Goal: Task Accomplishment & Management: Manage account settings

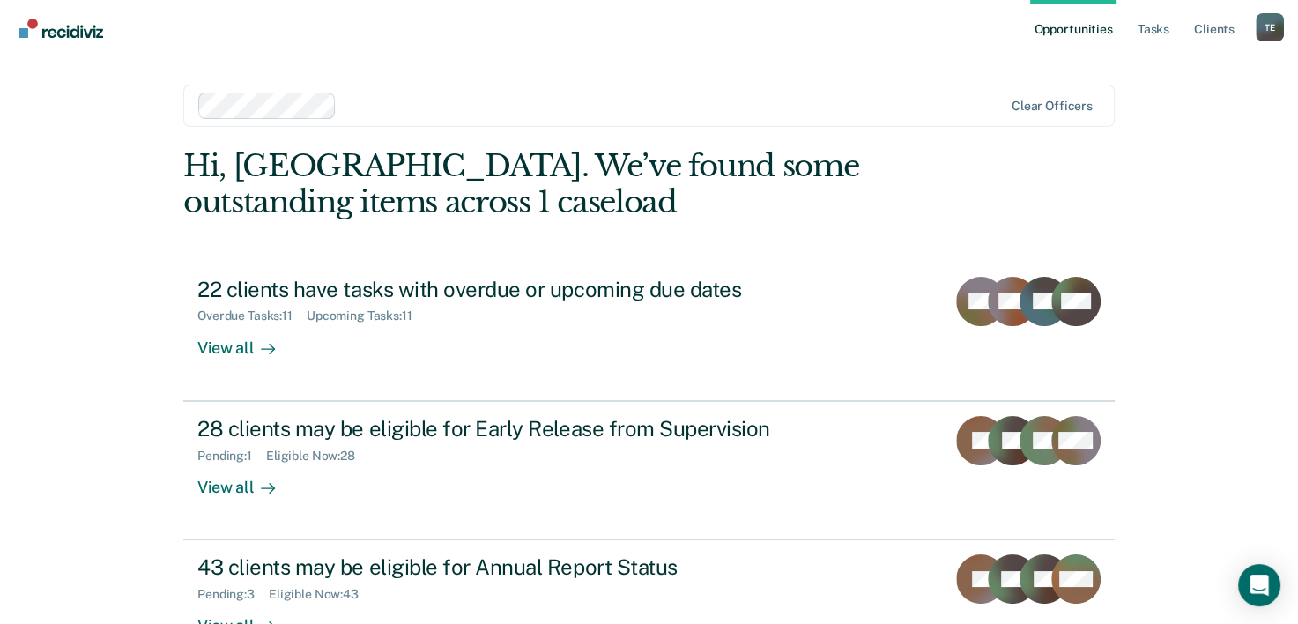
click at [1296, 250] on div "Opportunities Tasks Client s Tyqaisha [PERSON_NAME] Profile How it works Log Ou…" at bounding box center [649, 374] width 1298 height 749
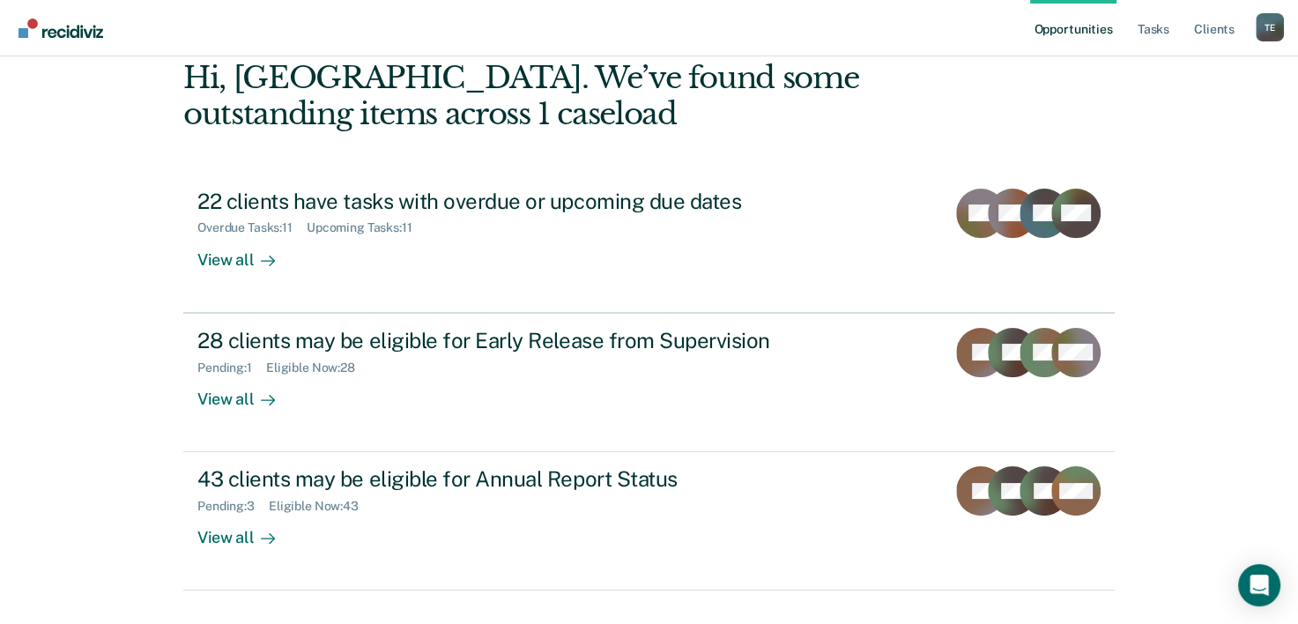
scroll to position [124, 0]
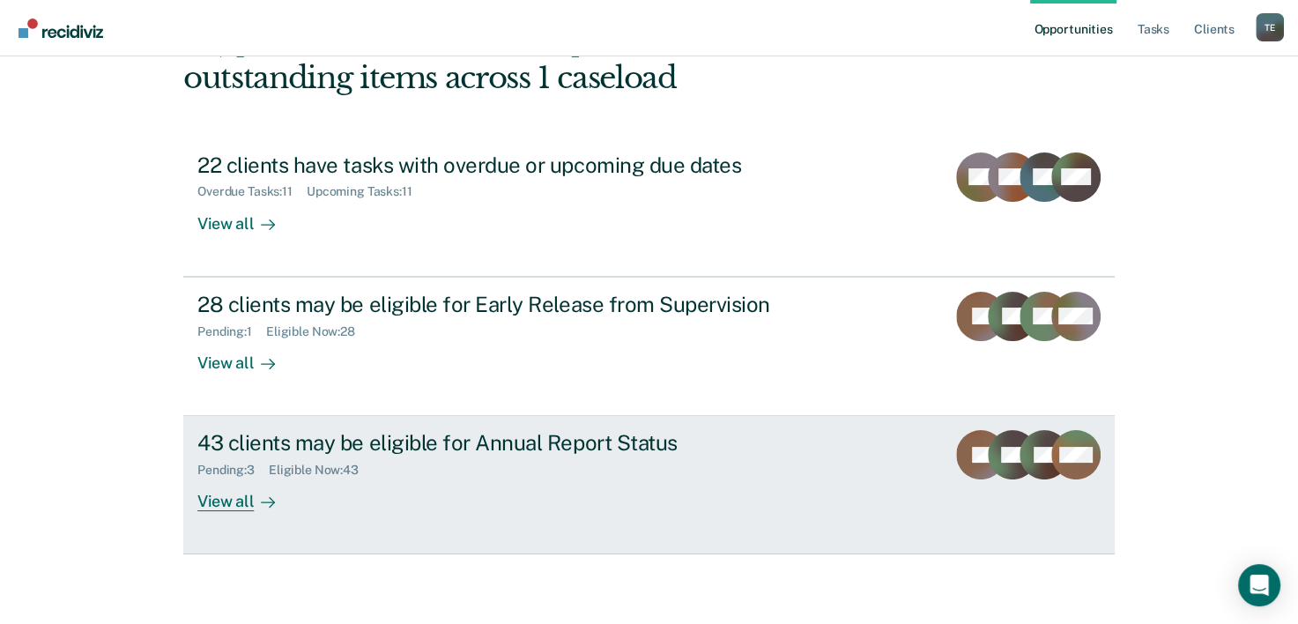
click at [254, 467] on div "Pending : 3" at bounding box center [232, 470] width 71 height 15
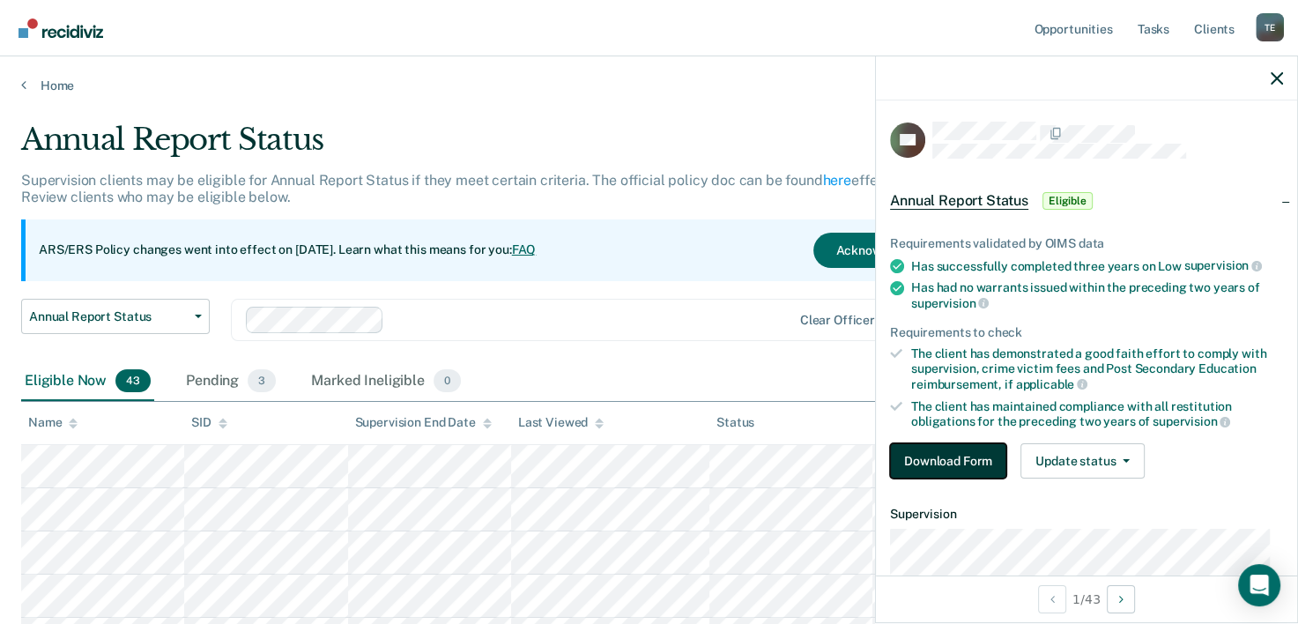
click at [953, 457] on button "Download Form" at bounding box center [948, 460] width 116 height 35
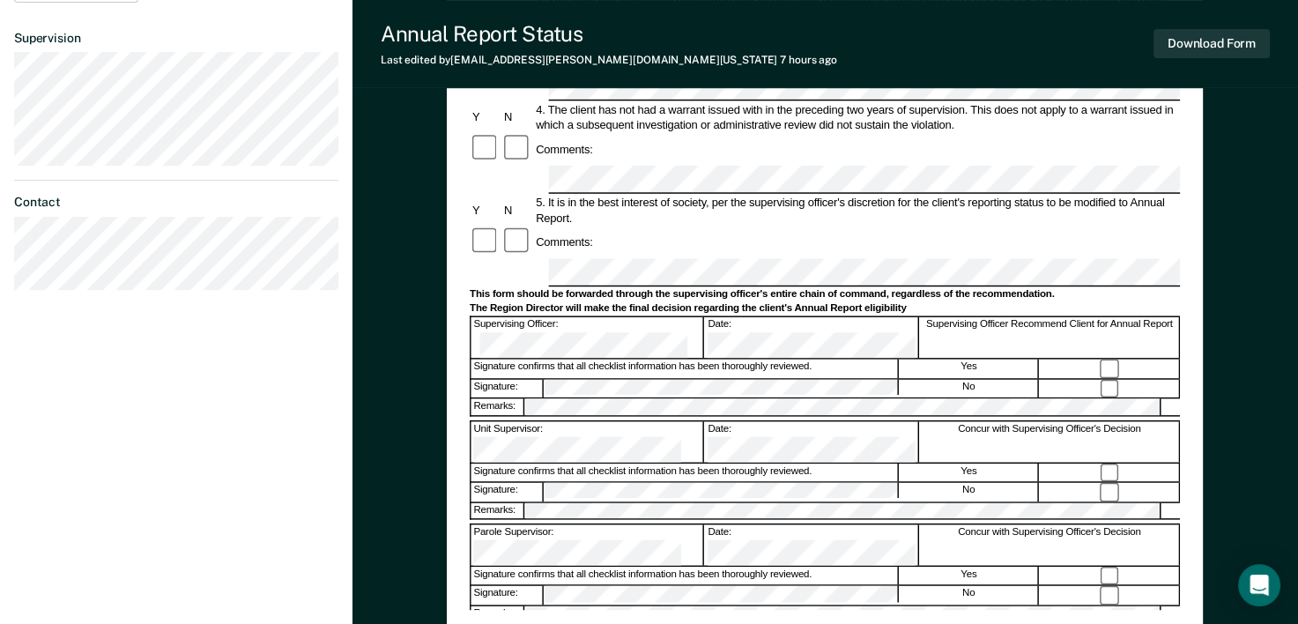
scroll to position [500, 0]
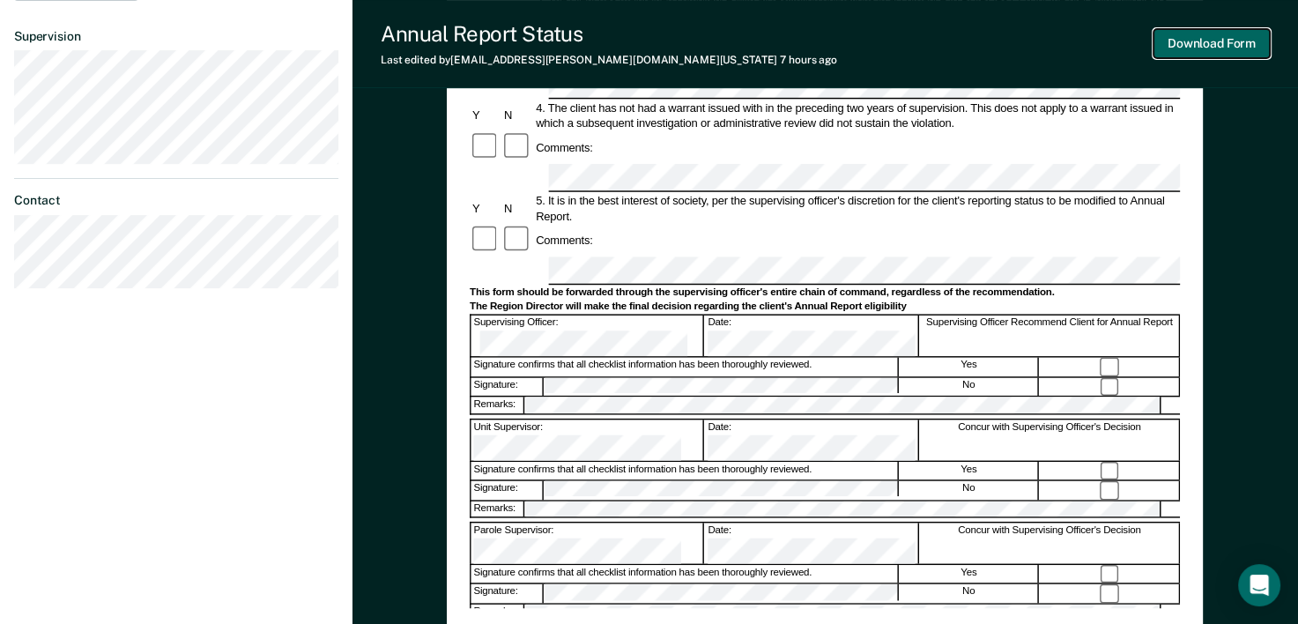
click at [1234, 49] on button "Download Form" at bounding box center [1211, 43] width 116 height 29
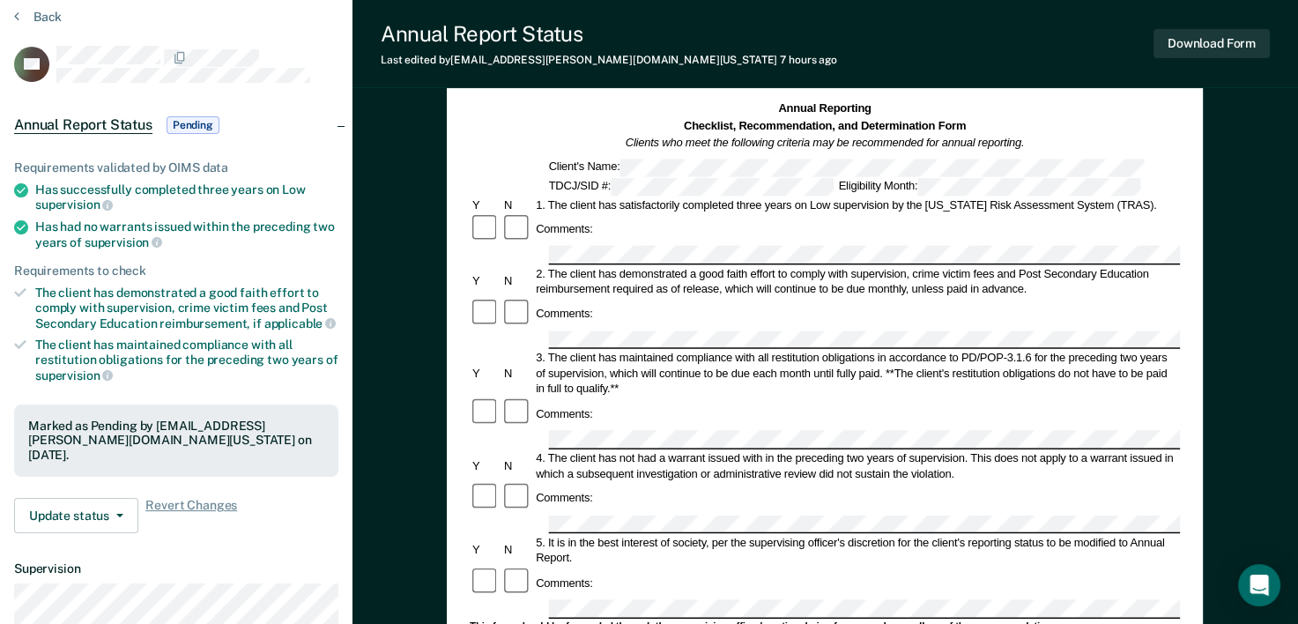
scroll to position [0, 0]
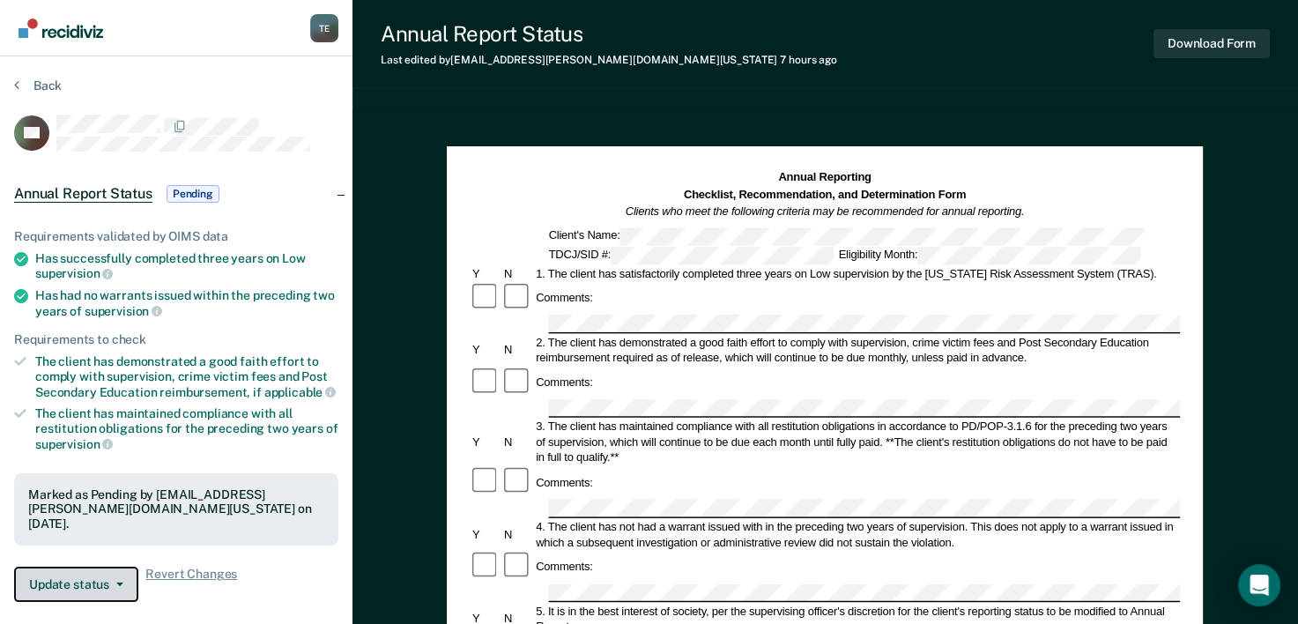
click at [109, 582] on span "button" at bounding box center [116, 584] width 14 height 4
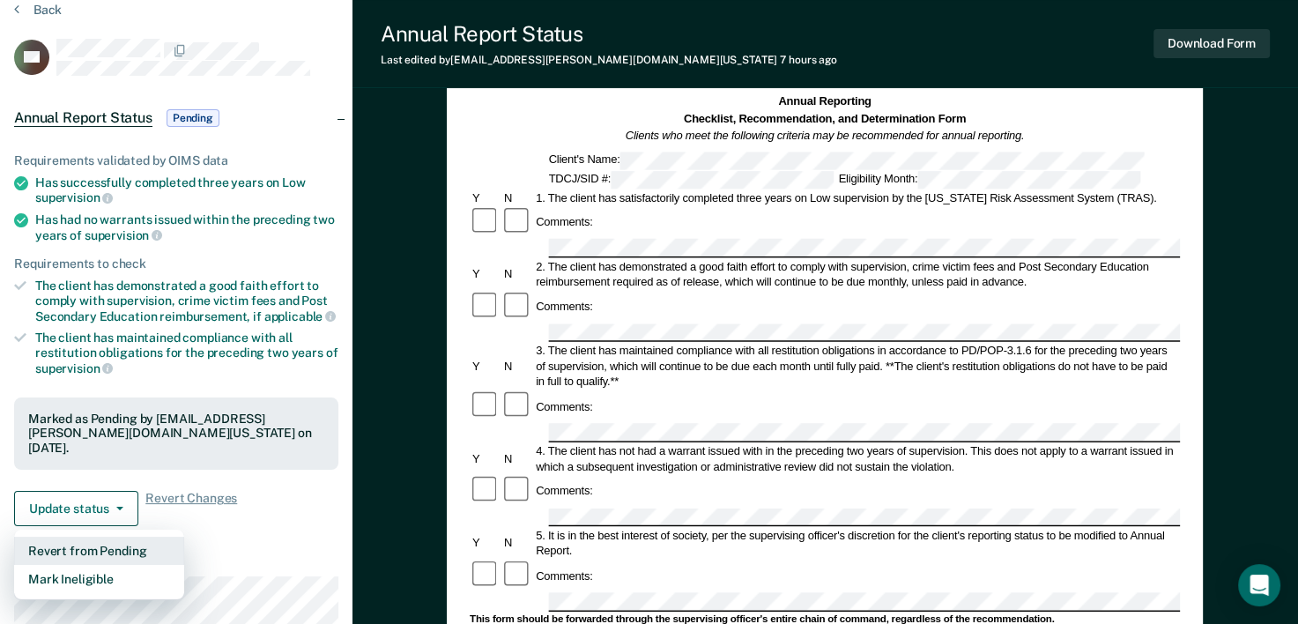
scroll to position [128, 0]
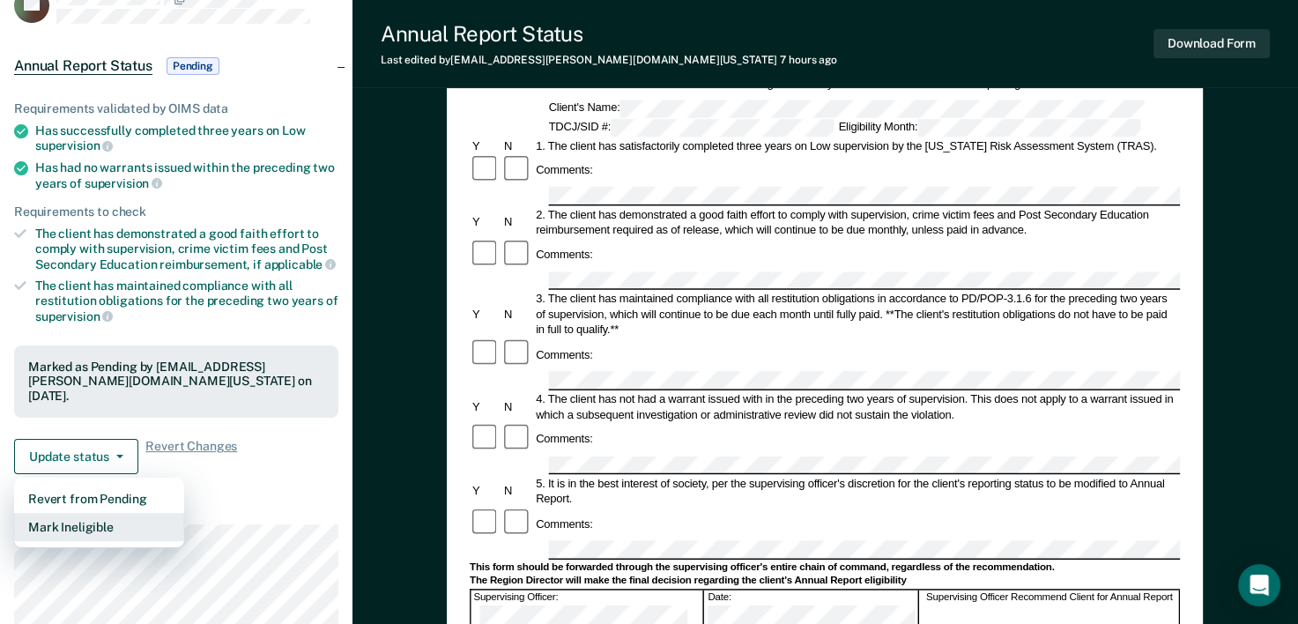
click at [93, 519] on button "Mark Ineligible" at bounding box center [99, 527] width 170 height 28
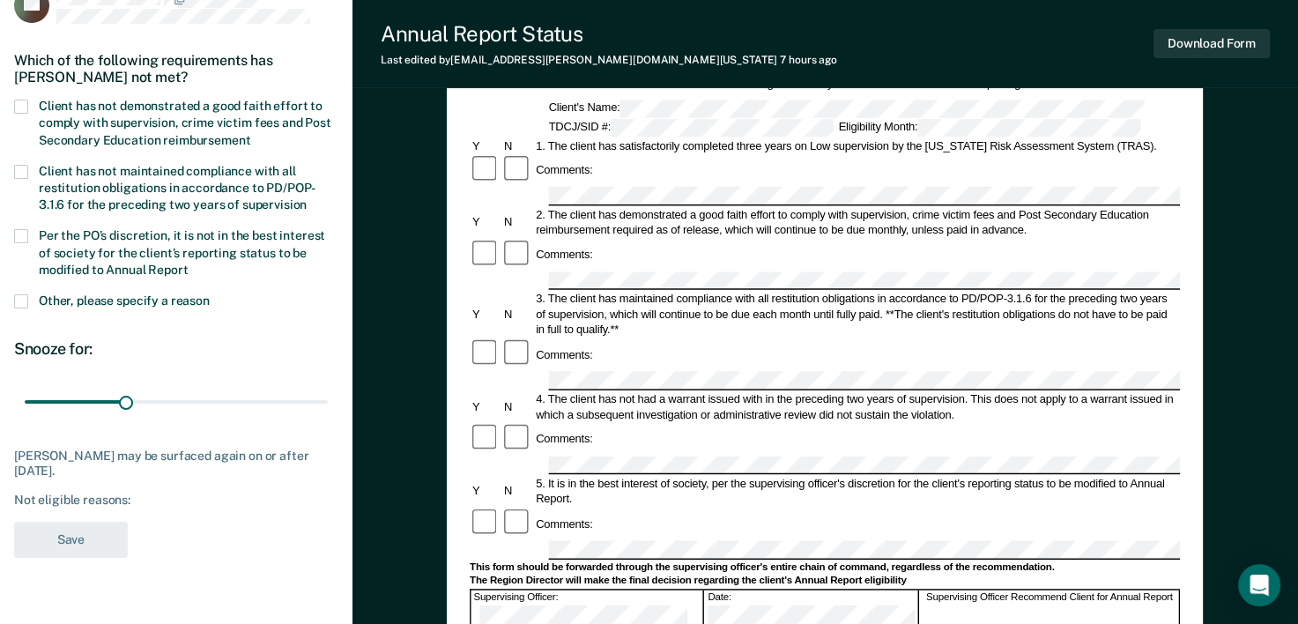
click at [25, 102] on span at bounding box center [21, 107] width 14 height 14
click at [250, 134] on input "Client has not demonstrated a good faith effort to comply with supervision, cri…" at bounding box center [250, 134] width 0 height 0
click at [70, 537] on button "Save" at bounding box center [71, 540] width 114 height 36
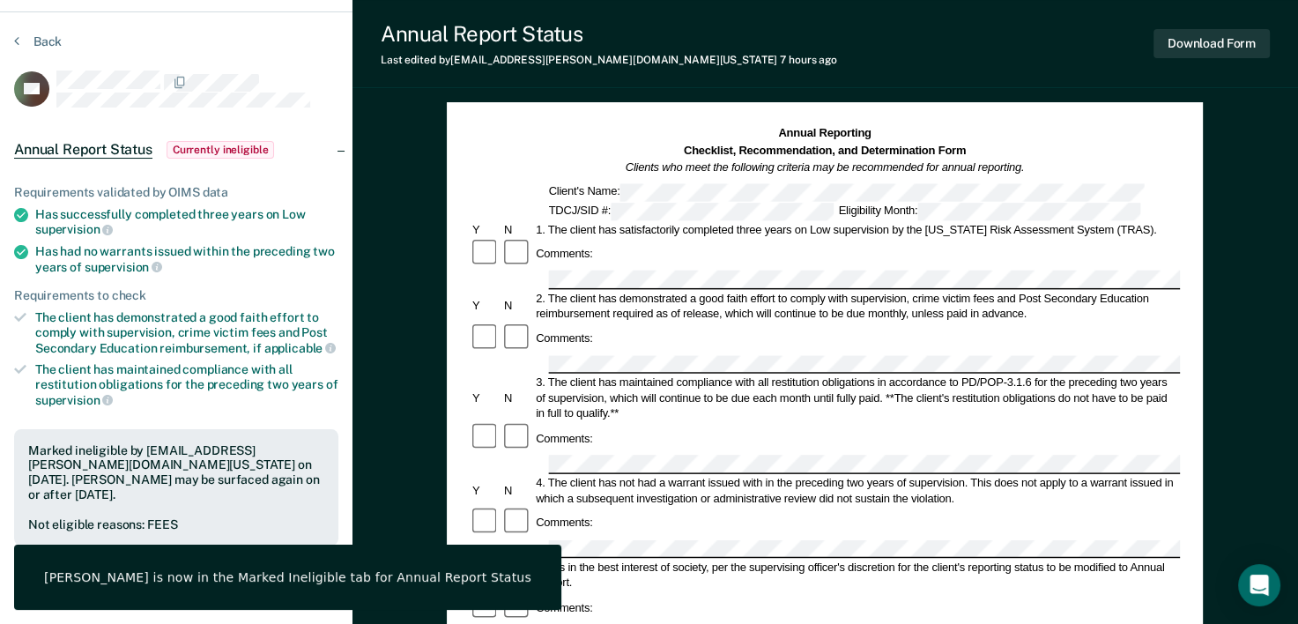
scroll to position [35, 0]
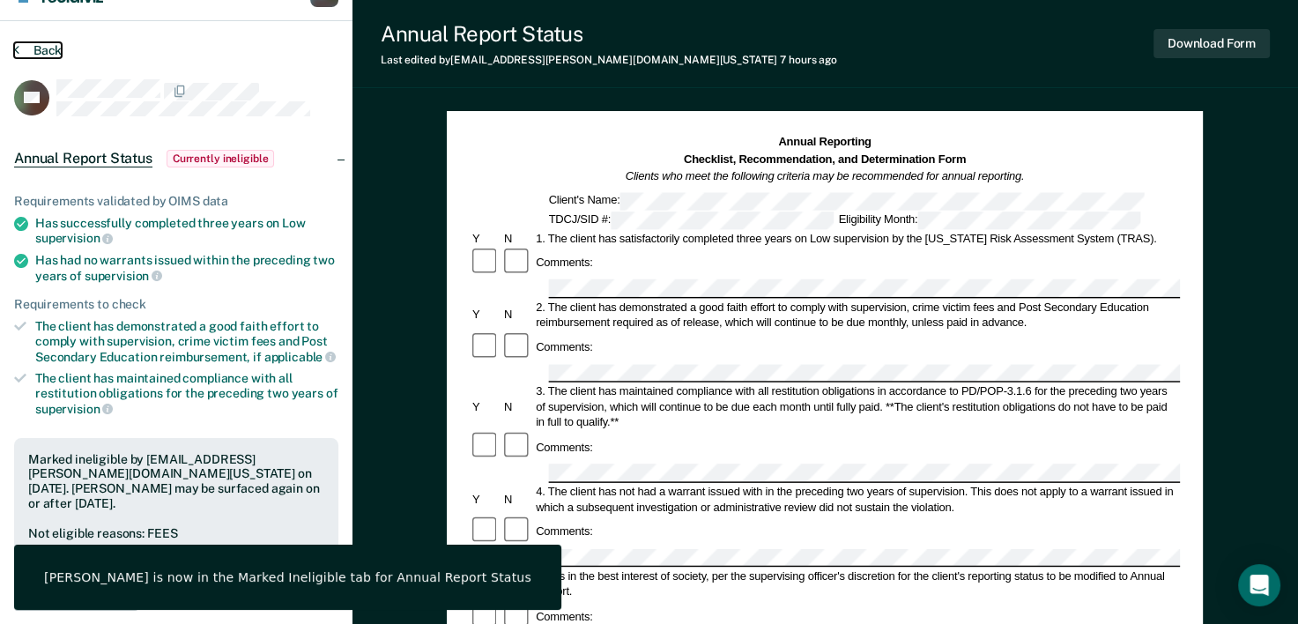
click at [41, 43] on button "Back" at bounding box center [38, 50] width 48 height 16
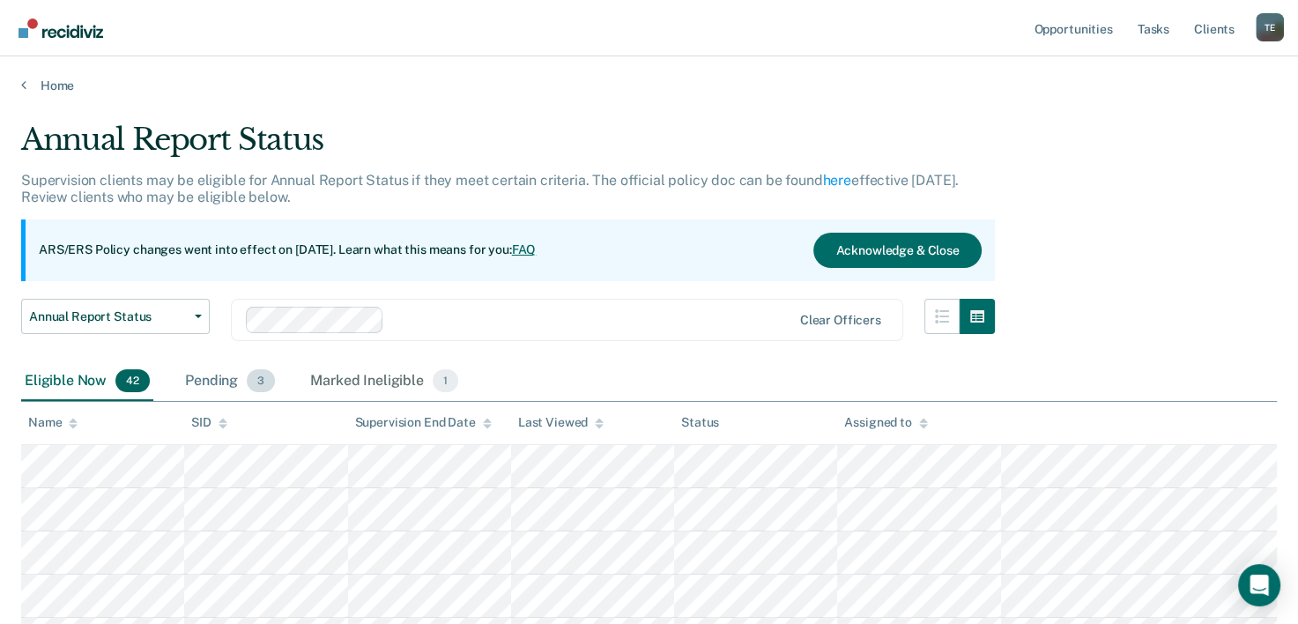
click at [226, 391] on div "Pending 3" at bounding box center [229, 381] width 97 height 39
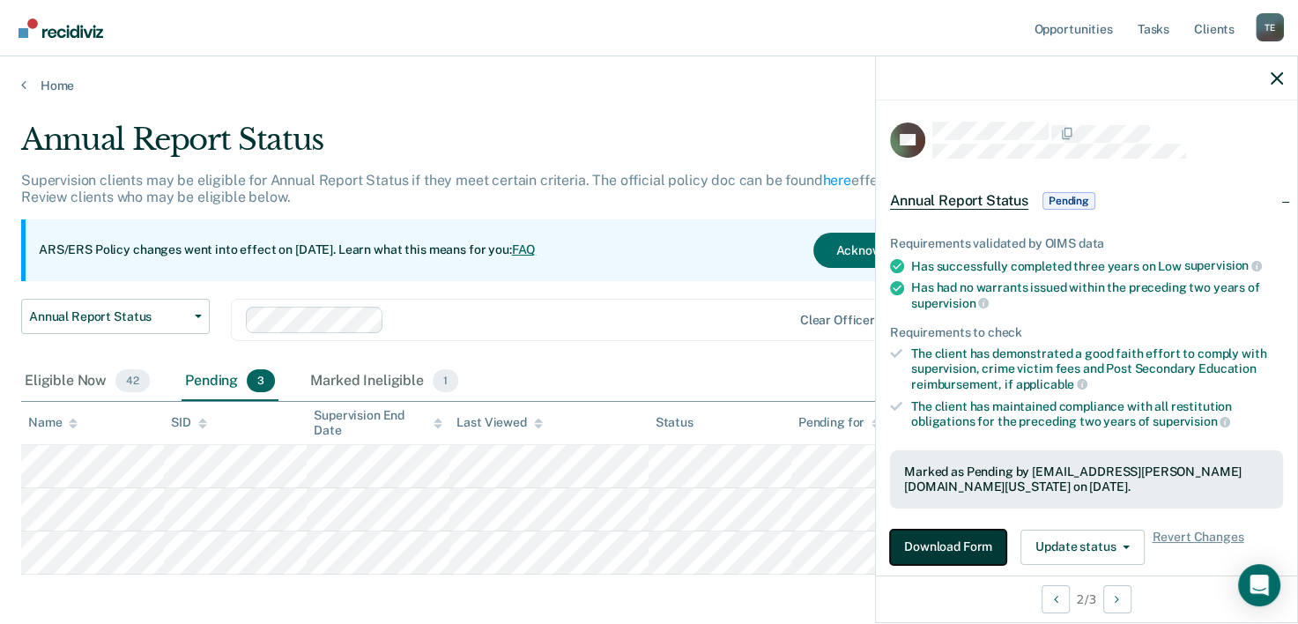
click at [970, 546] on button "Download Form" at bounding box center [948, 546] width 116 height 35
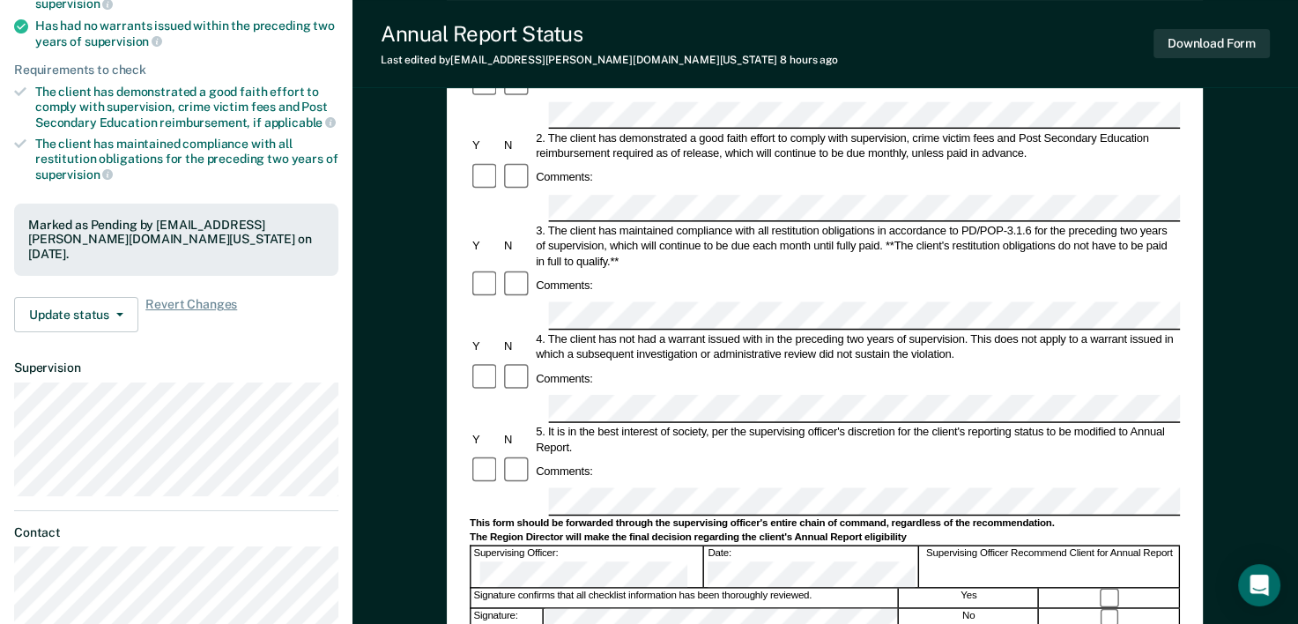
scroll to position [222, 0]
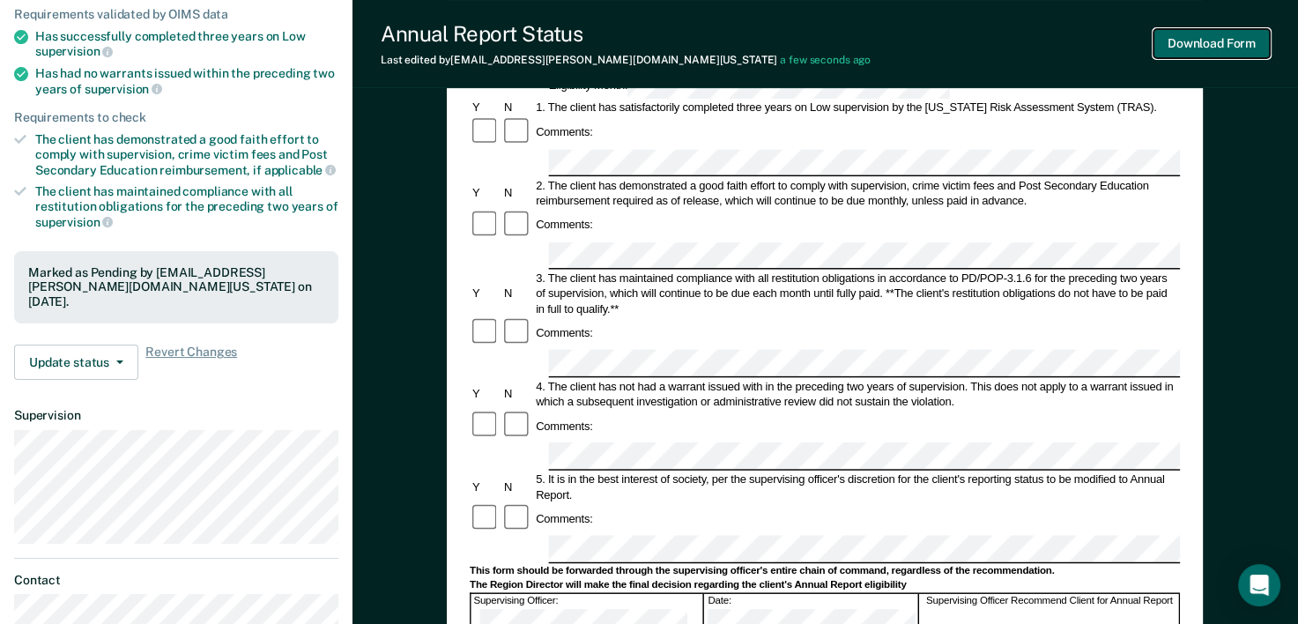
click at [1210, 53] on button "Download Form" at bounding box center [1211, 43] width 116 height 29
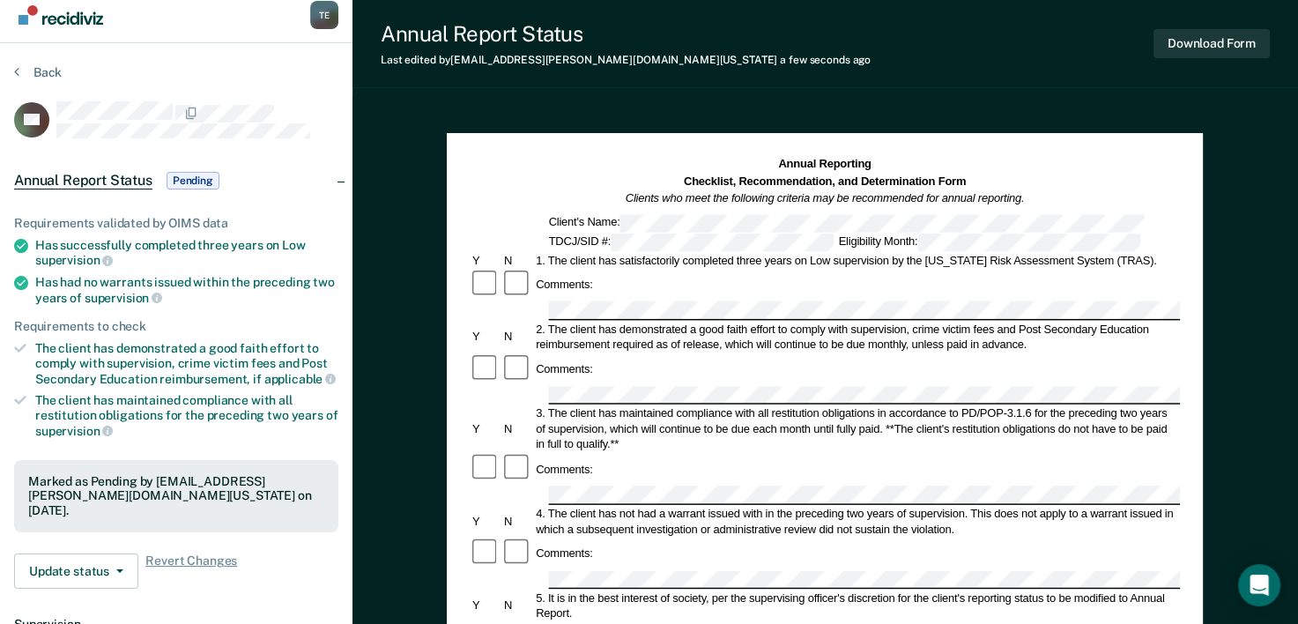
scroll to position [4, 0]
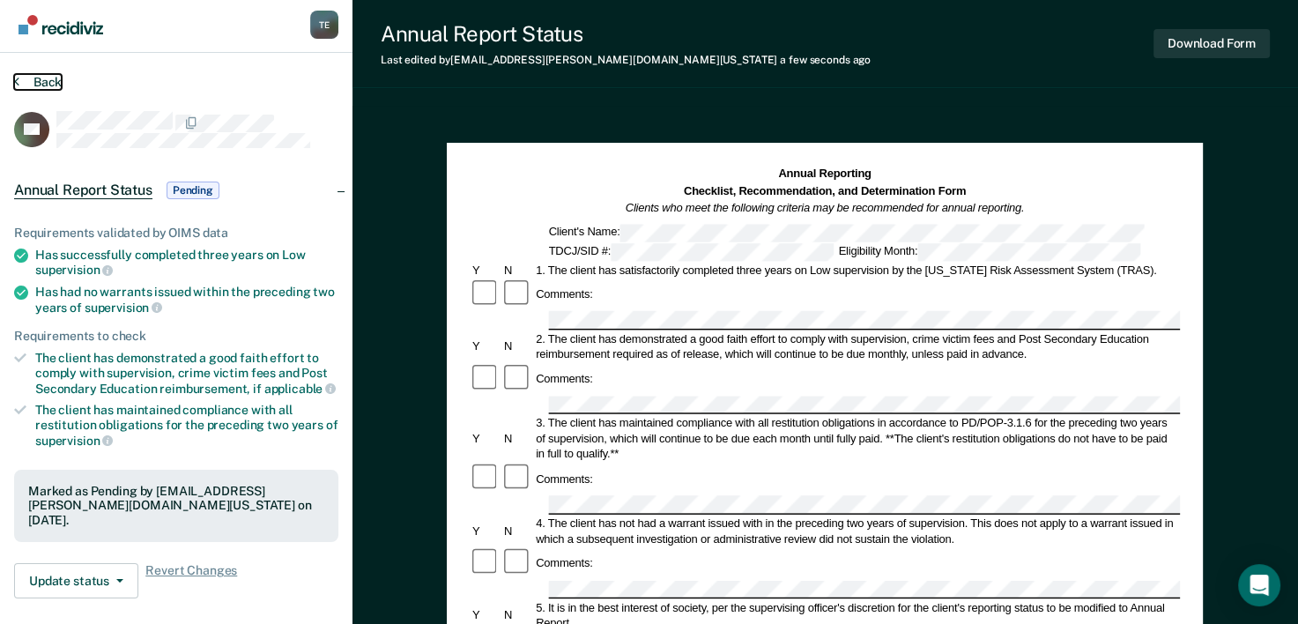
click at [47, 79] on button "Back" at bounding box center [38, 82] width 48 height 16
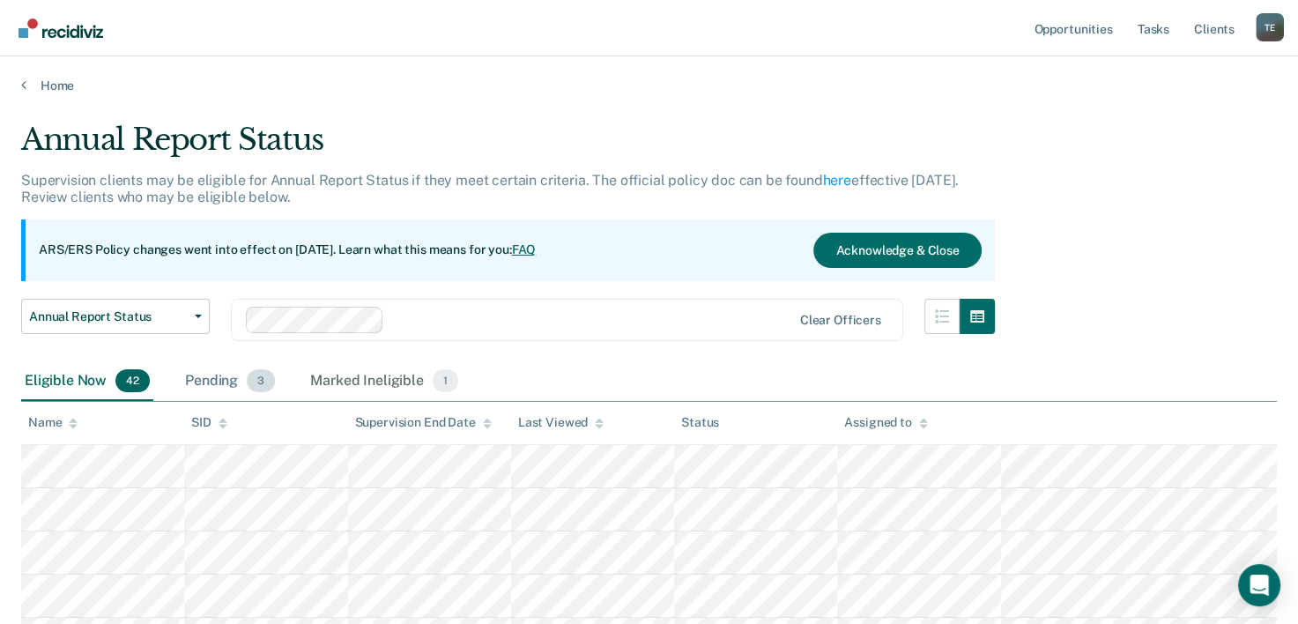
click at [230, 396] on div "Pending 3" at bounding box center [229, 381] width 97 height 39
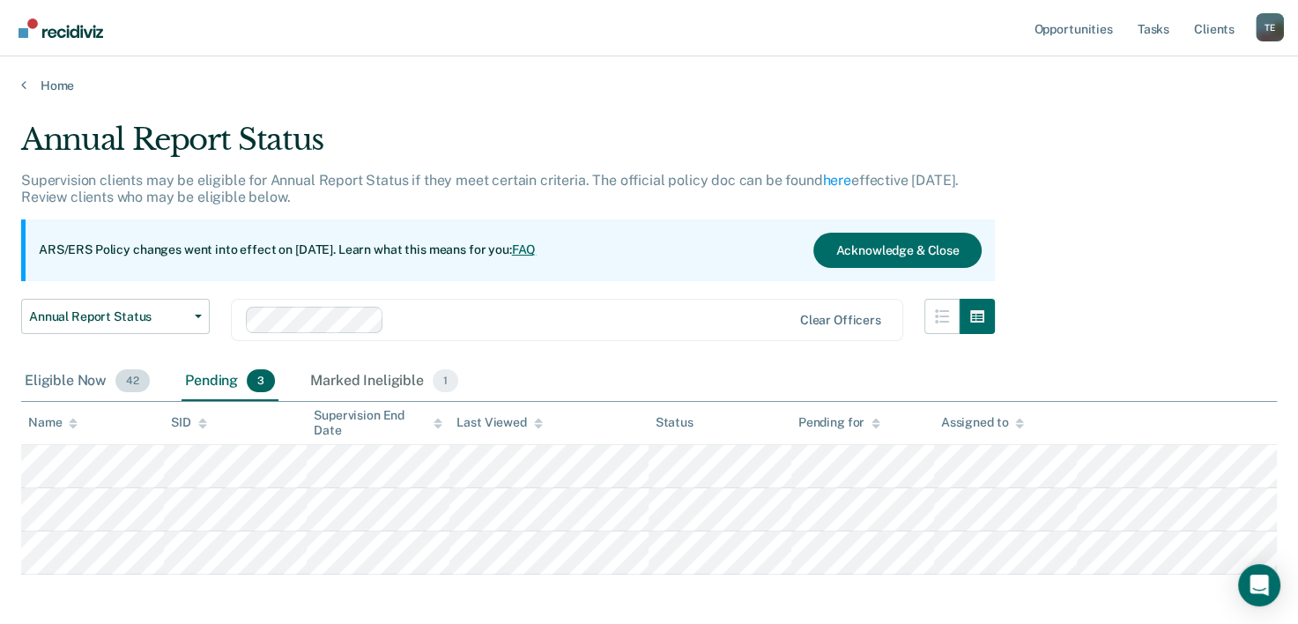
click at [104, 385] on div "Eligible Now 42" at bounding box center [87, 381] width 132 height 39
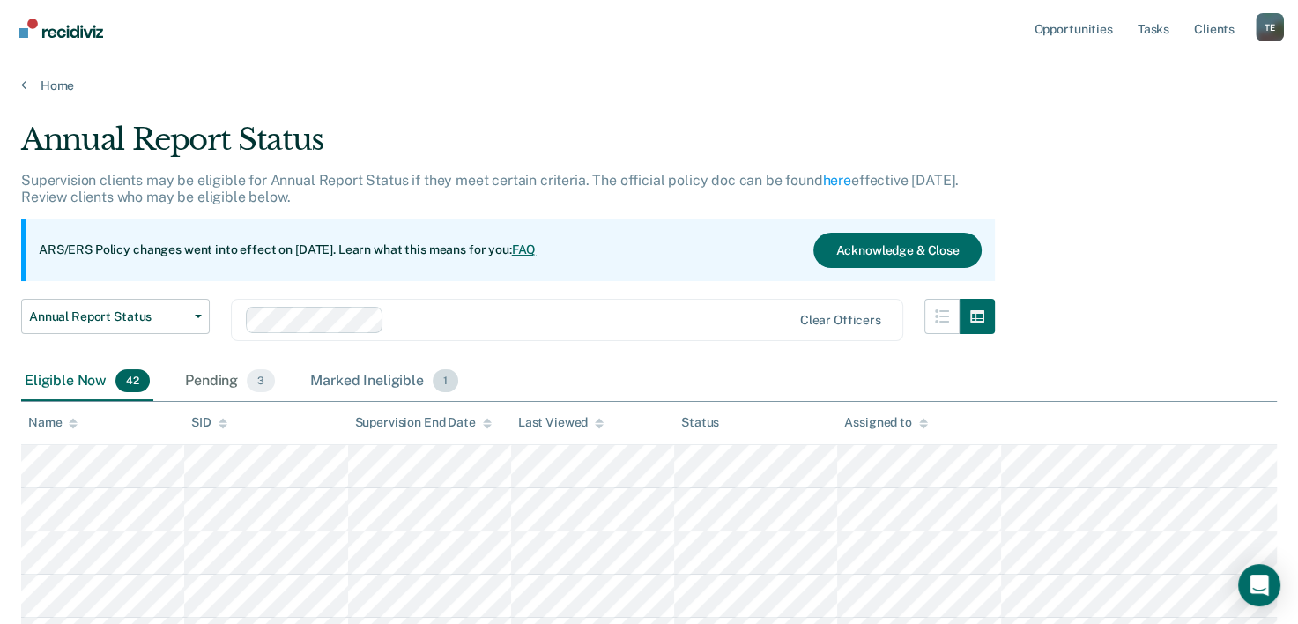
click at [396, 374] on div "Marked Ineligible 1" at bounding box center [384, 381] width 155 height 39
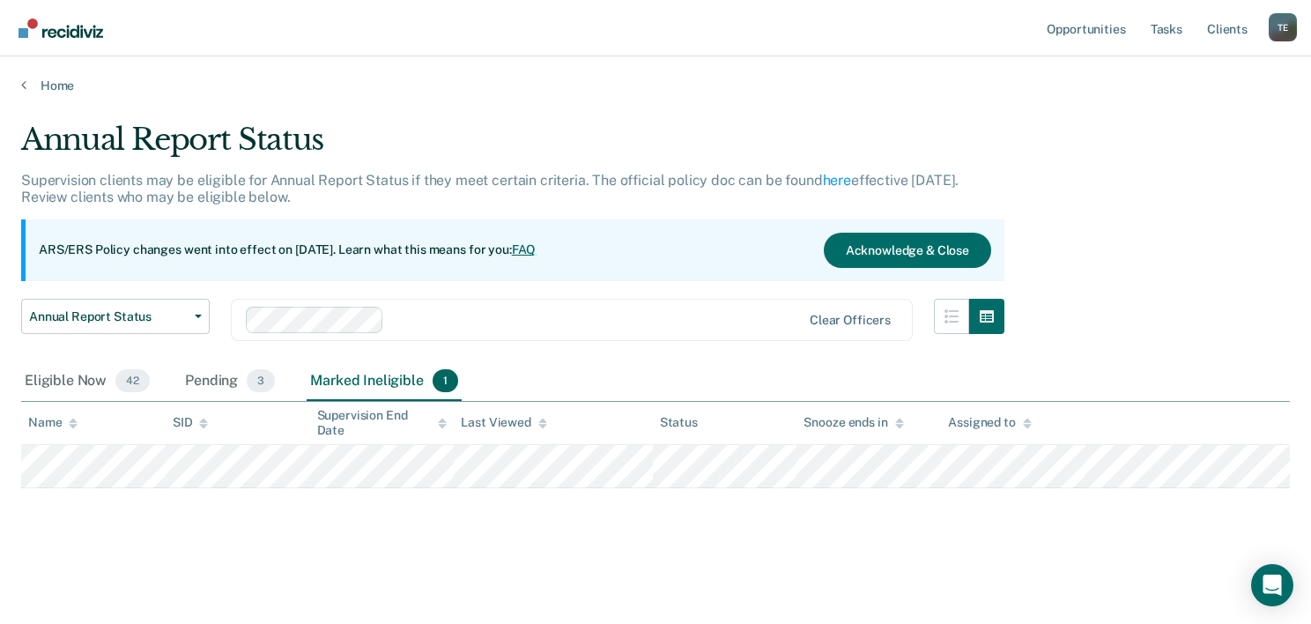
click at [627, 521] on div "Annual Report Status Supervision clients may be eligible for Annual Report Stat…" at bounding box center [655, 335] width 1269 height 426
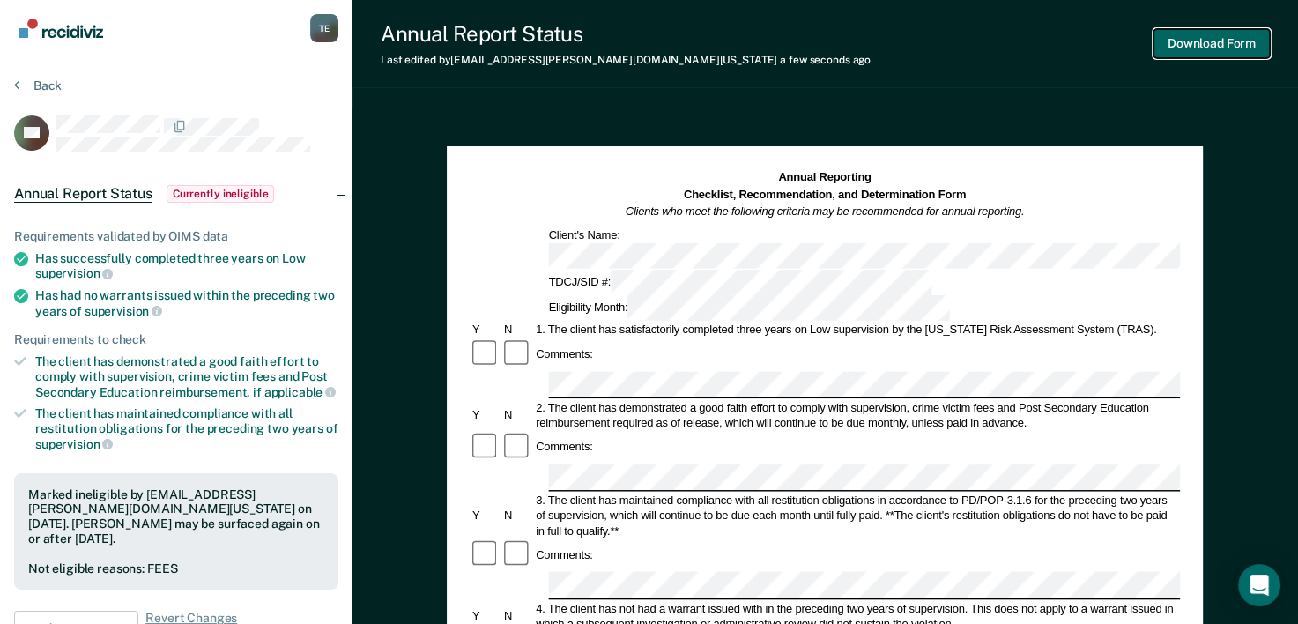
click at [1225, 48] on button "Download Form" at bounding box center [1211, 43] width 116 height 29
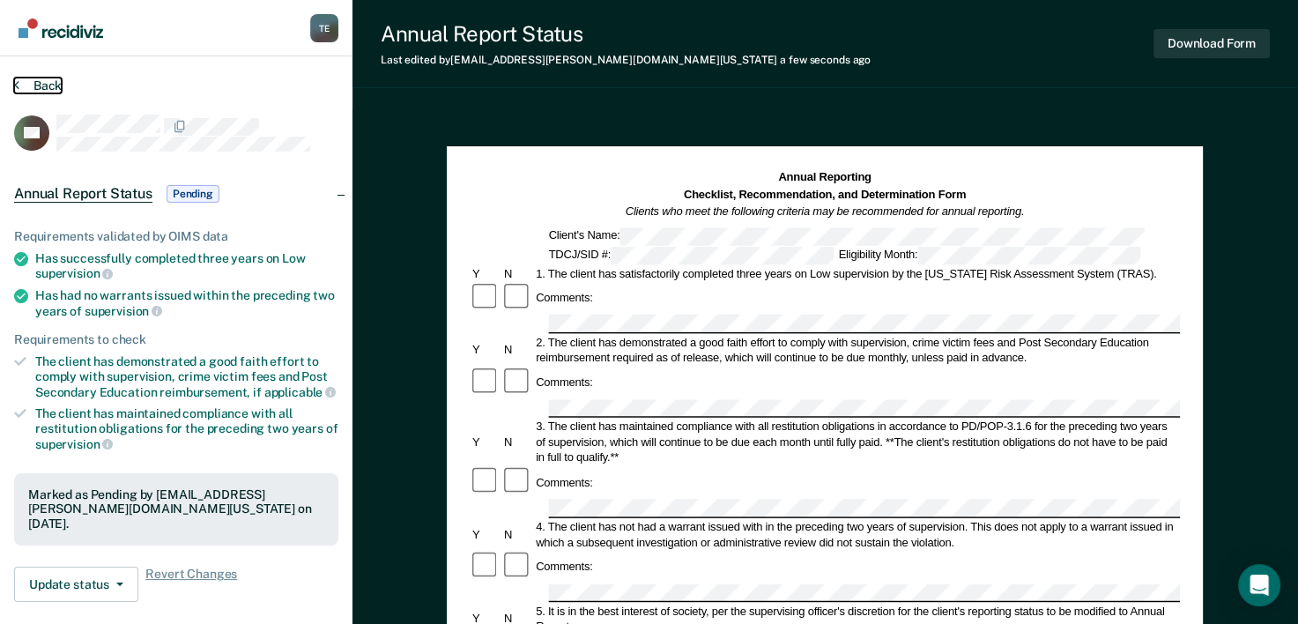
click at [27, 84] on button "Back" at bounding box center [38, 86] width 48 height 16
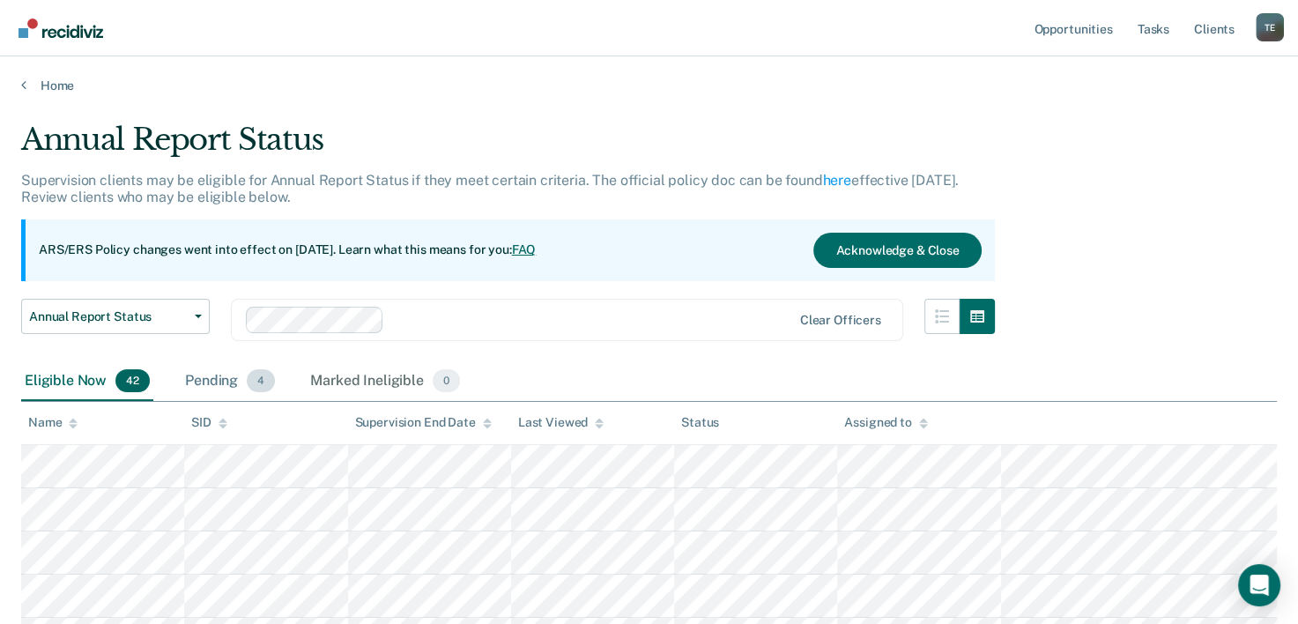
click at [248, 374] on span "4" at bounding box center [261, 380] width 28 height 23
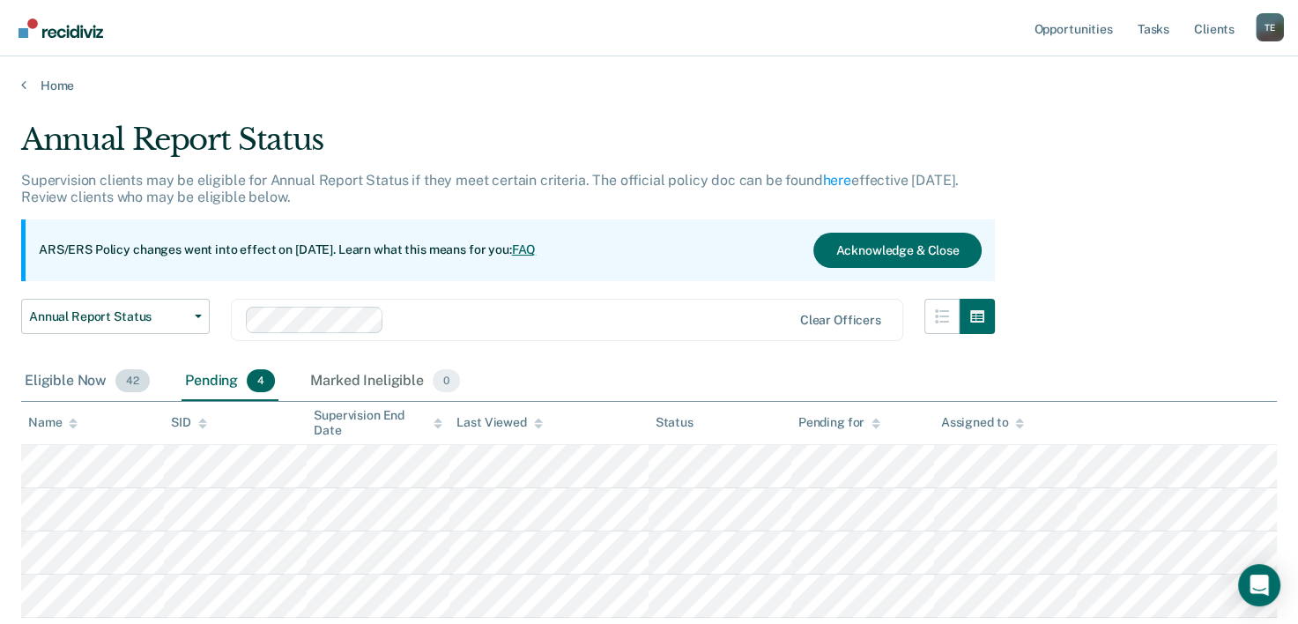
click at [71, 365] on div "Eligible Now 42" at bounding box center [87, 381] width 132 height 39
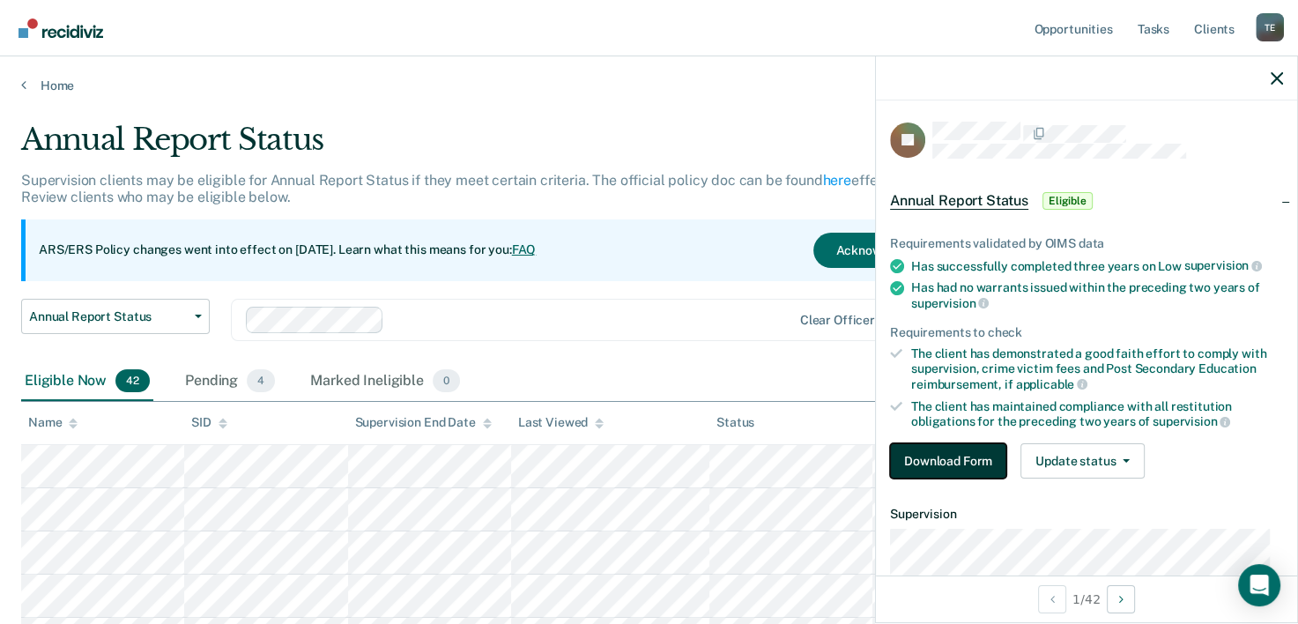
click at [961, 463] on button "Download Form" at bounding box center [948, 460] width 116 height 35
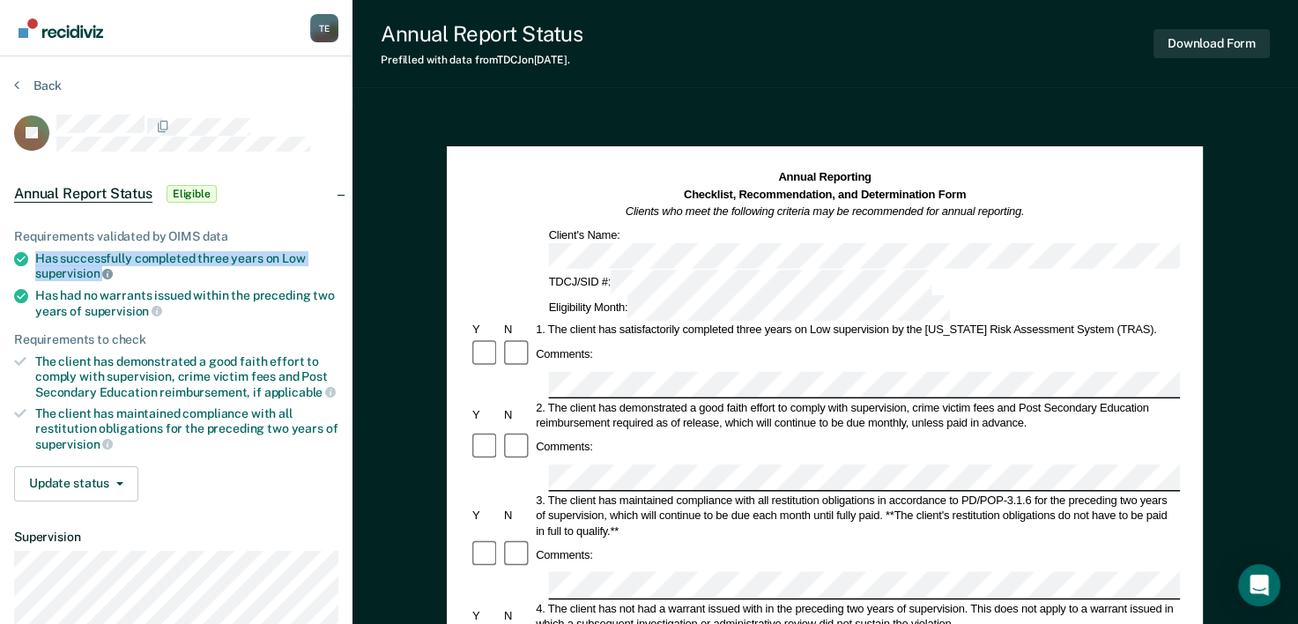
drag, startPoint x: 37, startPoint y: 251, endPoint x: 102, endPoint y: 270, distance: 68.0
click at [102, 270] on div "Has successfully completed three years on Low supervision" at bounding box center [186, 266] width 303 height 30
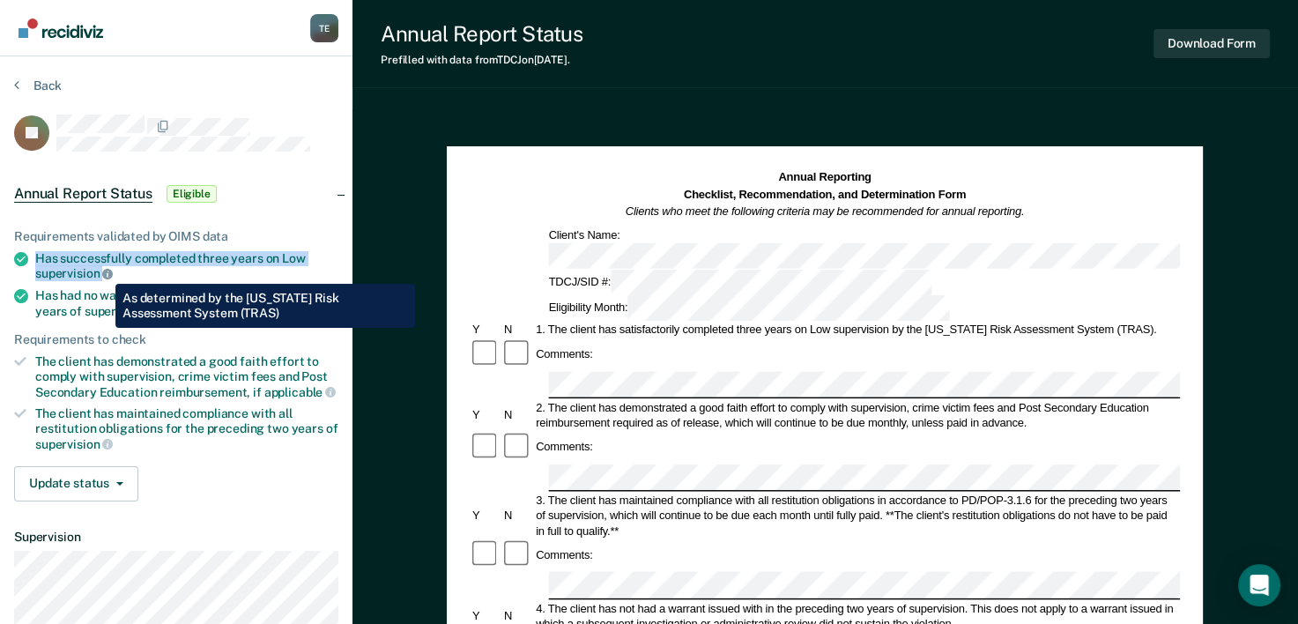
copy div "Has successfully completed three years on Low supervision"
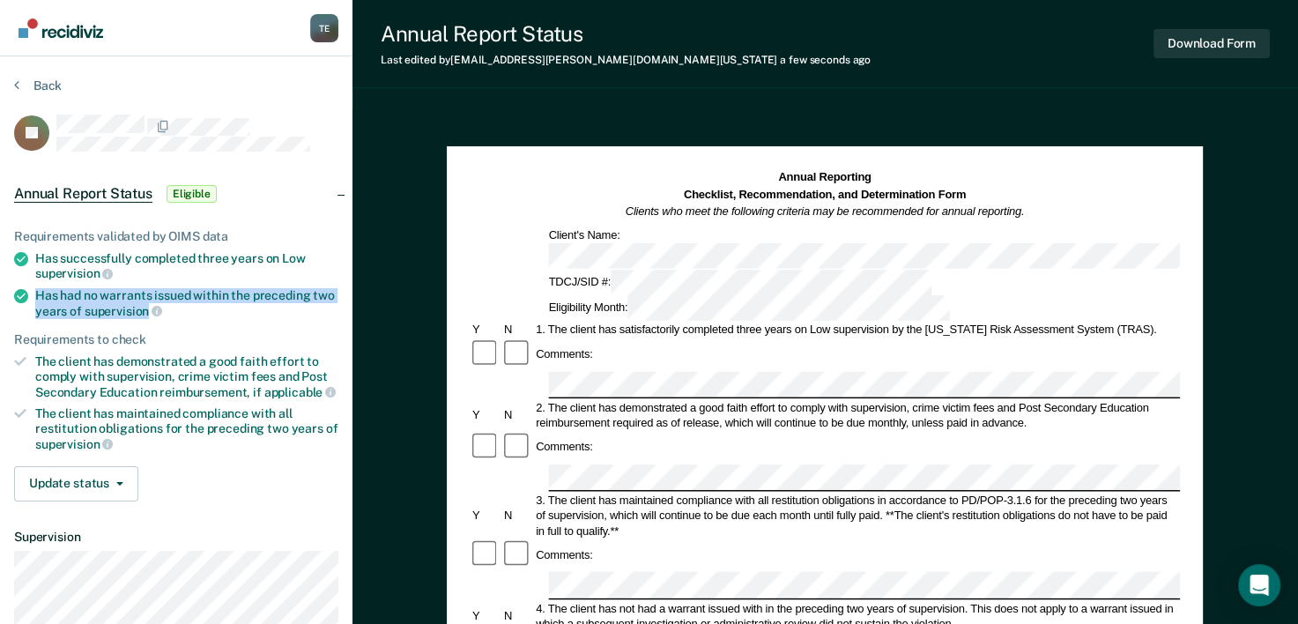
drag, startPoint x: 35, startPoint y: 290, endPoint x: 146, endPoint y: 307, distance: 112.3
click at [146, 307] on div "Has had no warrants issued within the preceding two years of supervision" at bounding box center [186, 303] width 303 height 30
click at [94, 297] on div "Has had no warrants issued within the preceding two years of supervision" at bounding box center [186, 303] width 303 height 30
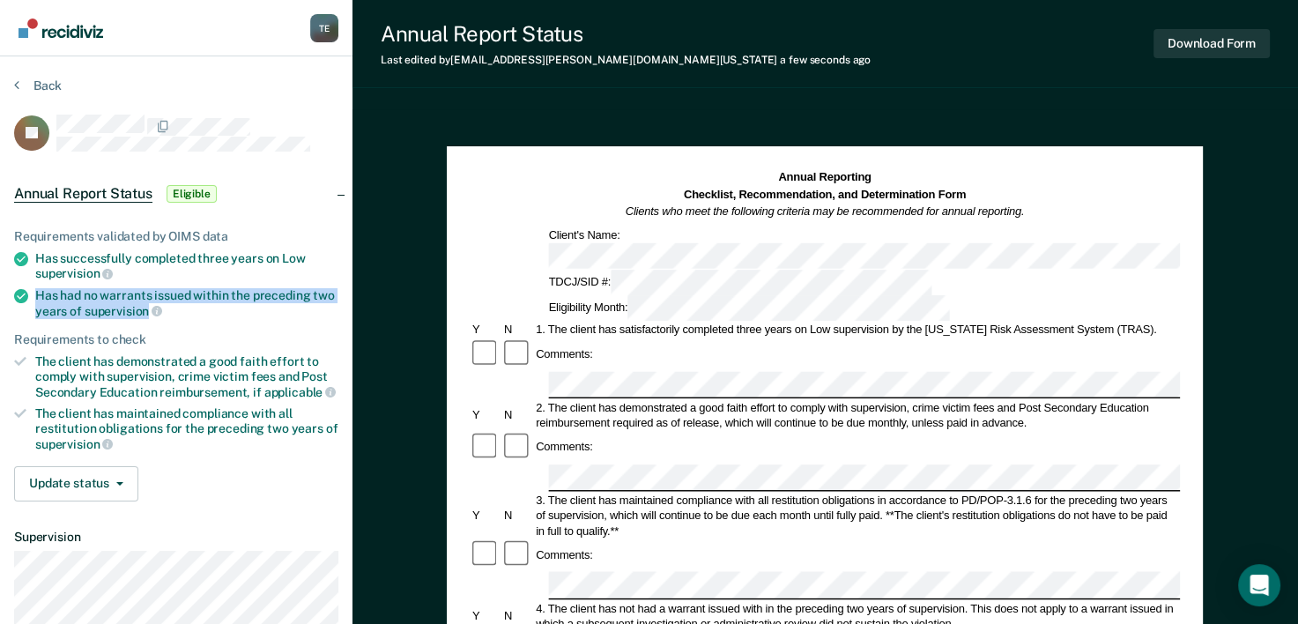
drag, startPoint x: 34, startPoint y: 290, endPoint x: 148, endPoint y: 304, distance: 114.5
click at [148, 304] on li "Has had no warrants issued within the preceding two years of supervision" at bounding box center [176, 303] width 324 height 30
copy div "Has had no warrants issued within the preceding two years of supervision"
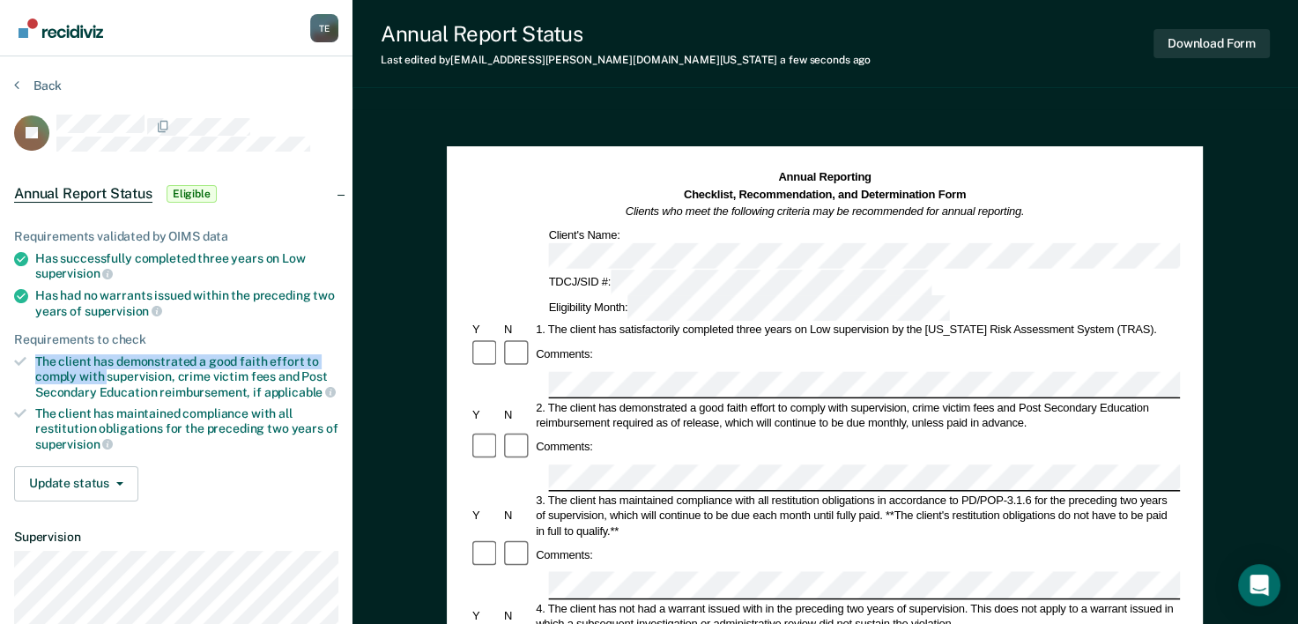
drag, startPoint x: 36, startPoint y: 354, endPoint x: 107, endPoint y: 373, distance: 73.7
click at [107, 373] on div "The client has demonstrated a good faith effort to comply with supervision, cri…" at bounding box center [186, 376] width 303 height 45
copy div "The client has demonstrated a good faith effort to comply with"
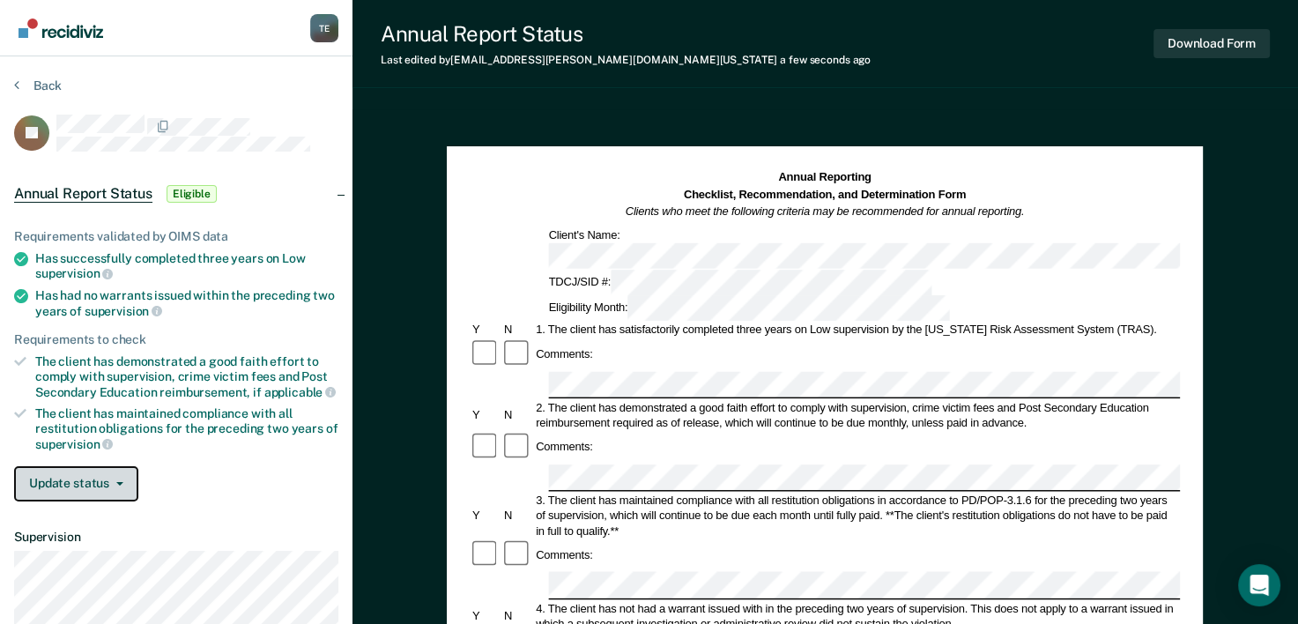
click at [42, 487] on button "Update status" at bounding box center [76, 483] width 124 height 35
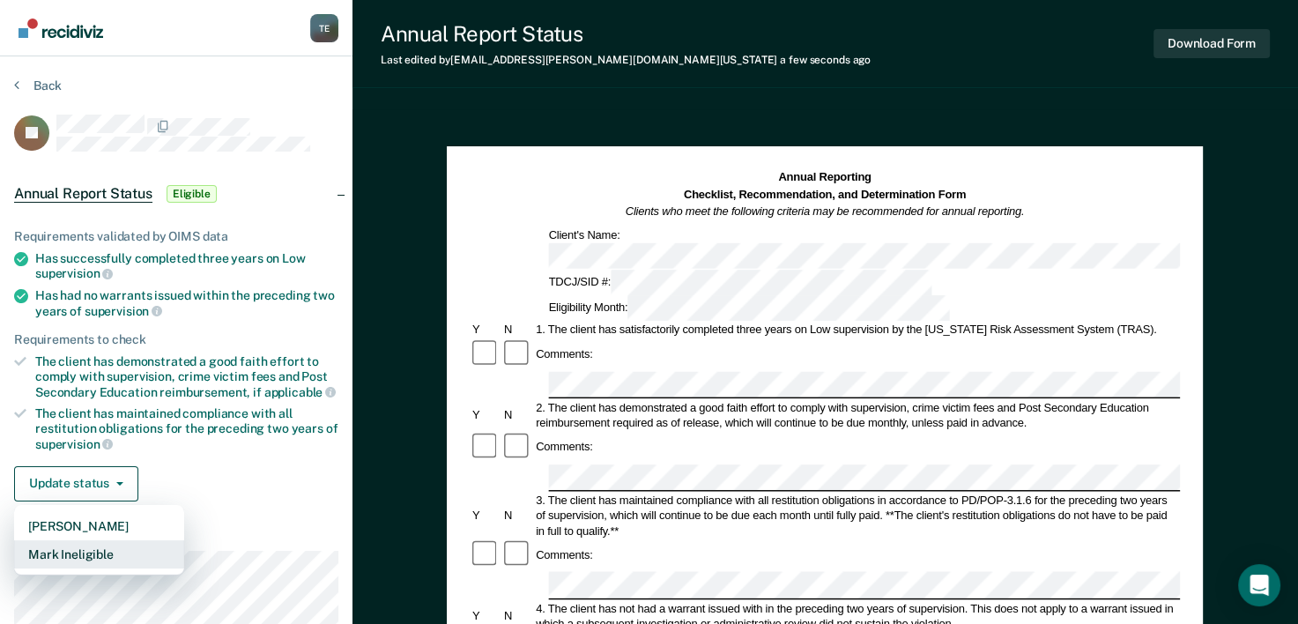
click at [92, 549] on button "Mark Ineligible" at bounding box center [99, 554] width 170 height 28
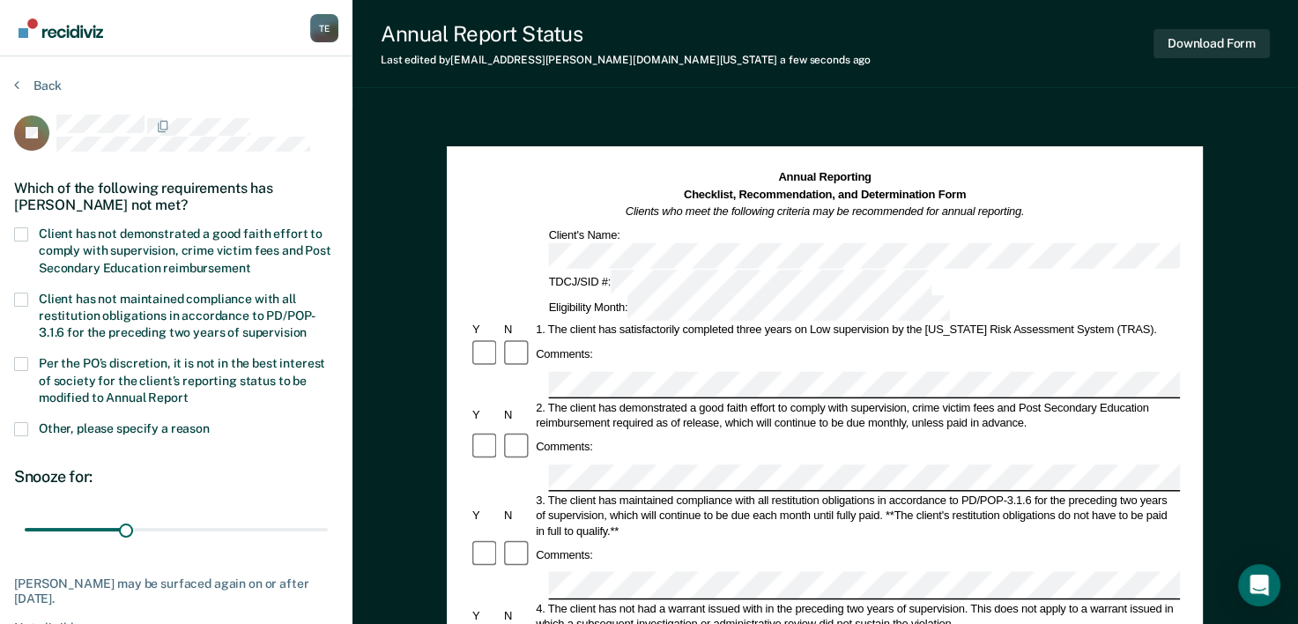
click at [24, 233] on span at bounding box center [21, 234] width 14 height 14
click at [250, 262] on input "Client has not demonstrated a good faith effort to comply with supervision, cri…" at bounding box center [250, 262] width 0 height 0
click at [1212, 29] on button "Download Form" at bounding box center [1211, 43] width 116 height 29
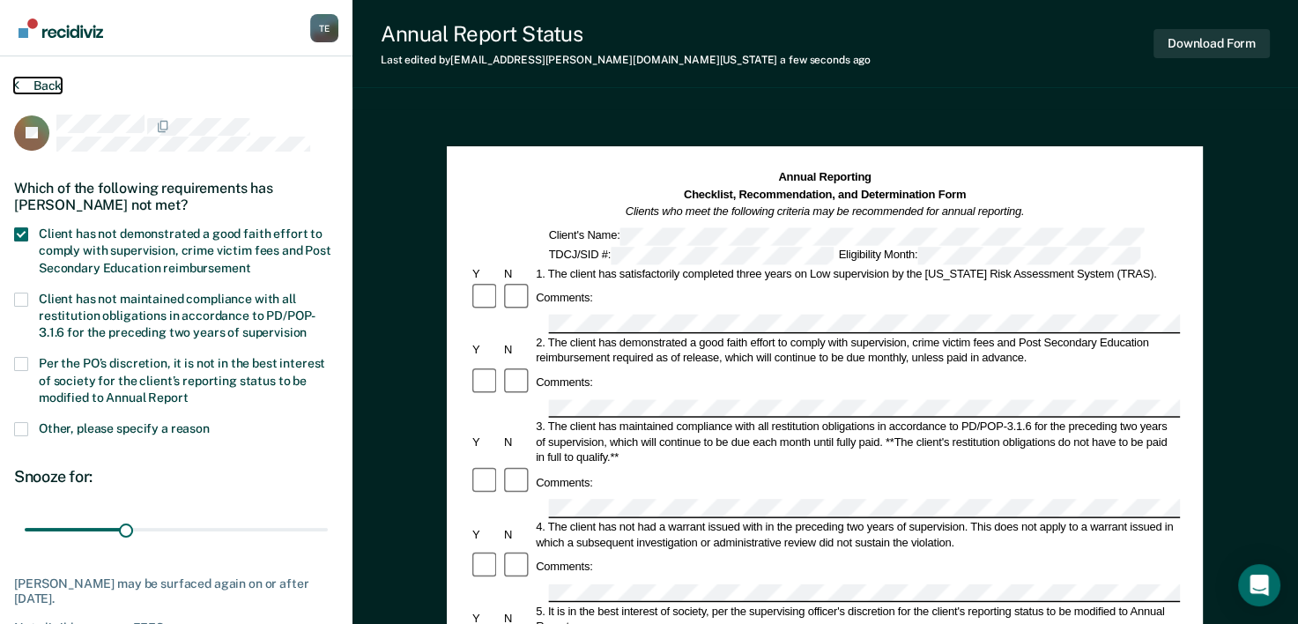
click at [33, 81] on button "Back" at bounding box center [38, 86] width 48 height 16
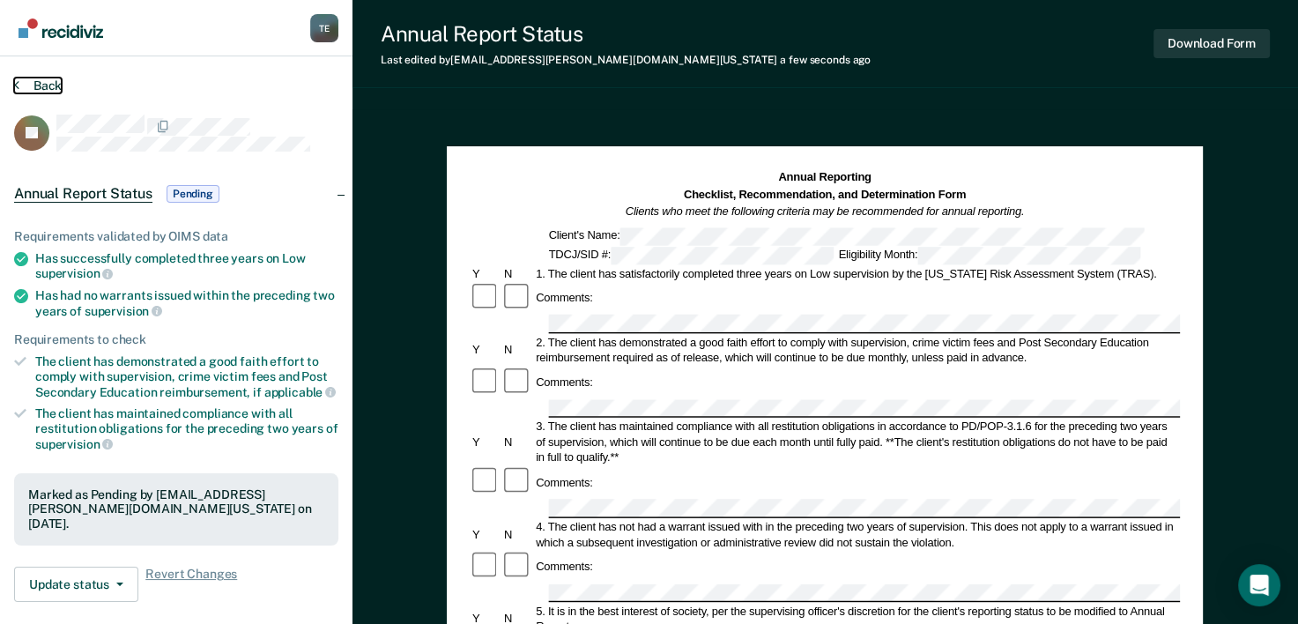
click at [18, 86] on icon at bounding box center [16, 85] width 5 height 14
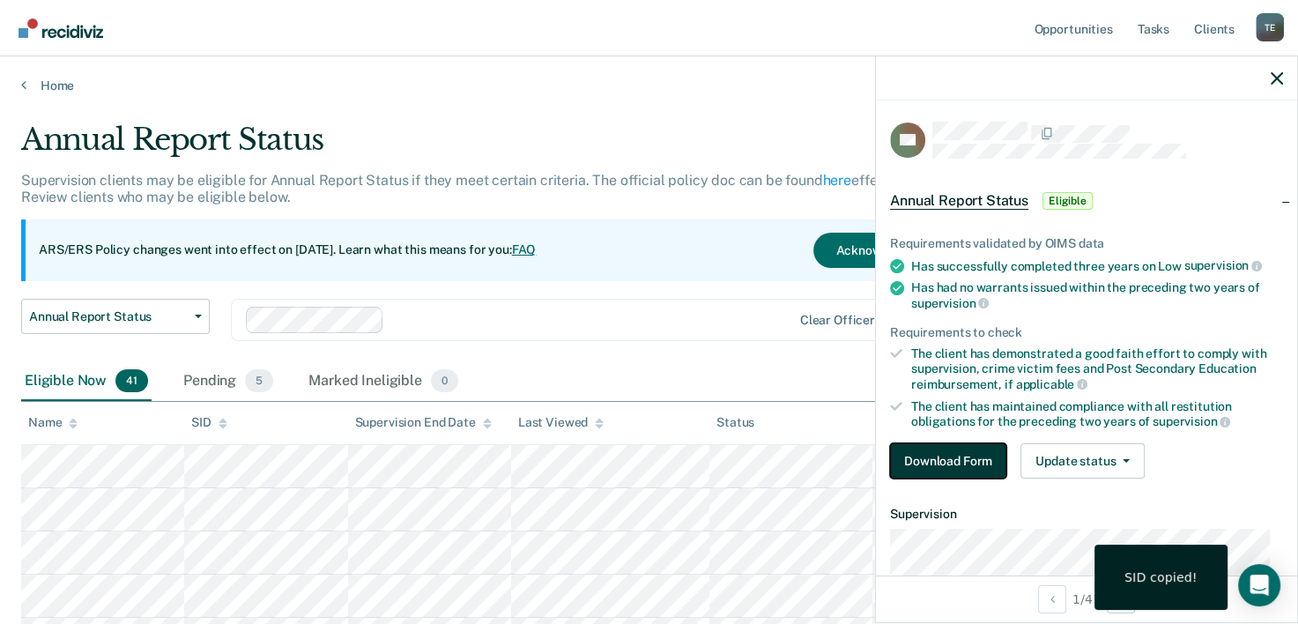
click at [944, 448] on button "Download Form" at bounding box center [948, 460] width 116 height 35
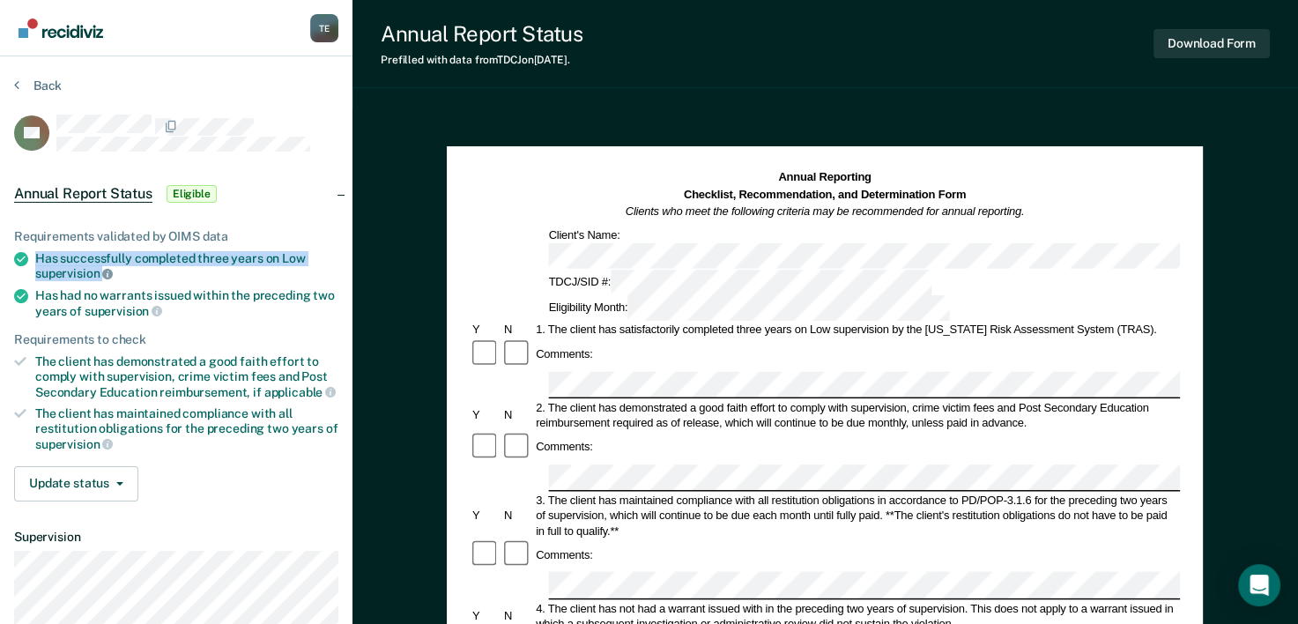
drag, startPoint x: 35, startPoint y: 254, endPoint x: 113, endPoint y: 271, distance: 79.5
click at [113, 271] on div "Has successfully completed three years on Low supervision" at bounding box center [186, 266] width 303 height 30
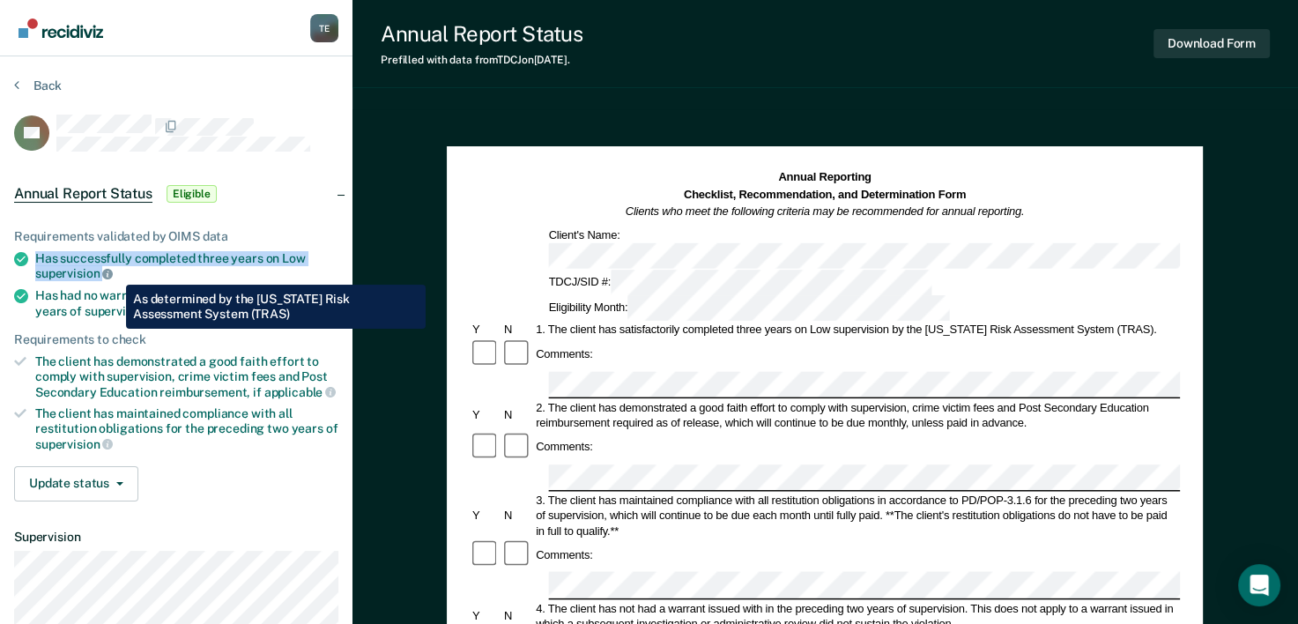
copy div "Has successfully completed three years on Low supervision"
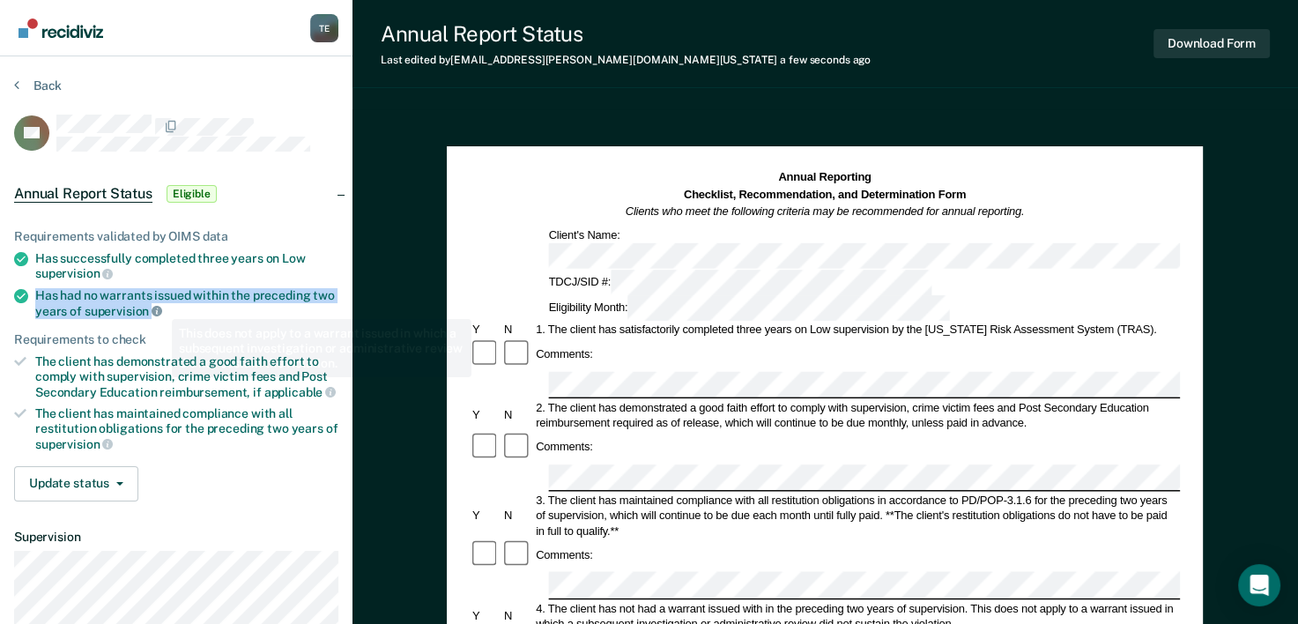
drag, startPoint x: 35, startPoint y: 291, endPoint x: 157, endPoint y: 306, distance: 122.5
click at [157, 306] on div "Has had no warrants issued within the preceding two years of supervision" at bounding box center [186, 303] width 303 height 30
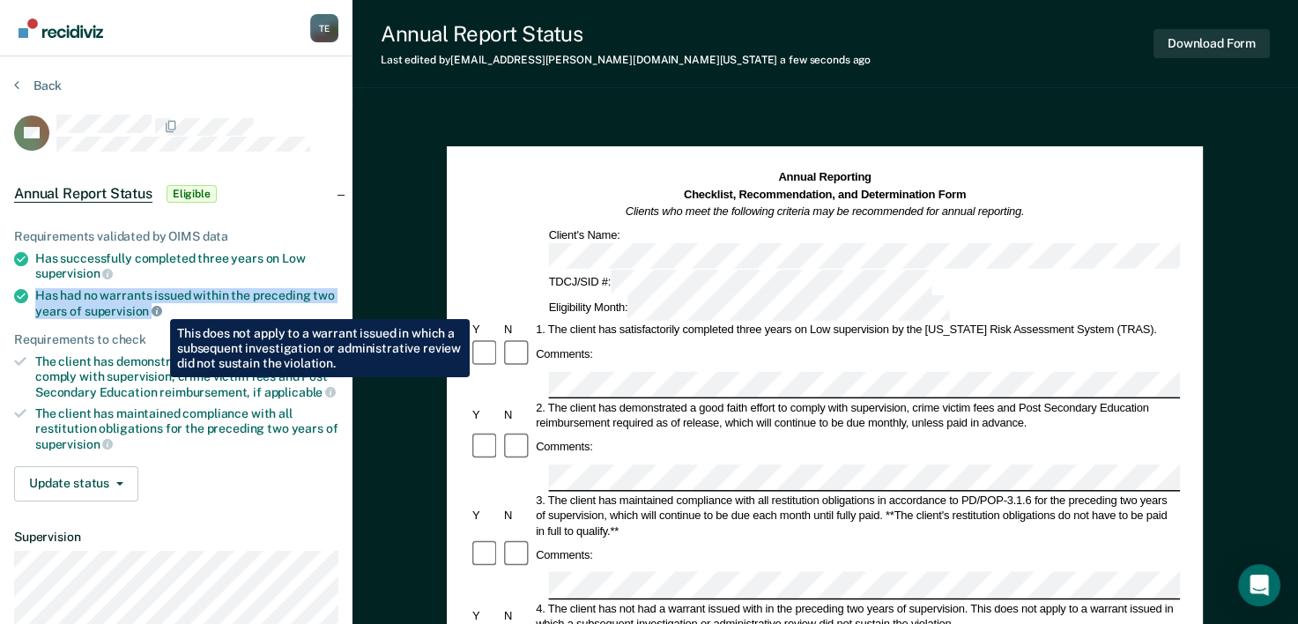
copy div "Has had no warrants issued within the preceding two years of supervision"
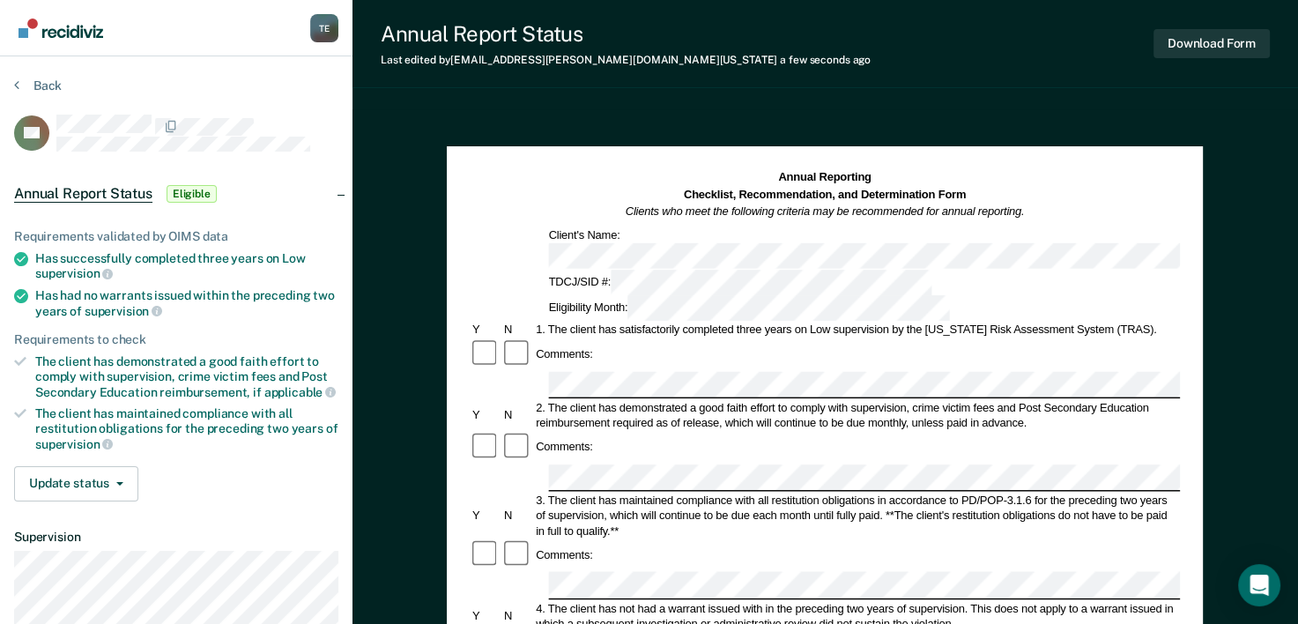
drag, startPoint x: 34, startPoint y: 352, endPoint x: 273, endPoint y: 366, distance: 239.2
click at [273, 366] on li "The client has demonstrated a good faith effort to comply with supervision, cri…" at bounding box center [176, 376] width 324 height 45
click at [273, 366] on div "The client has demonstrated a good faith effort to comply with supervision, cri…" at bounding box center [186, 376] width 303 height 45
copy div "The client has demonstrated a good faith effort to comply with supervision, cri…"
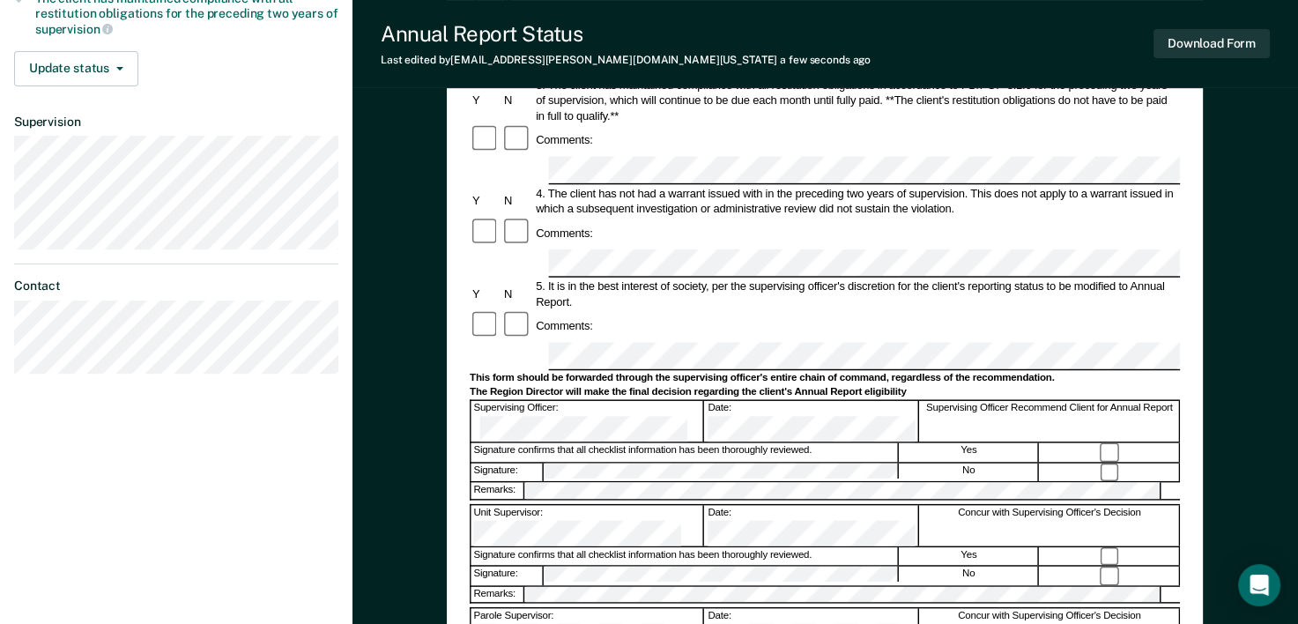
scroll to position [445, 0]
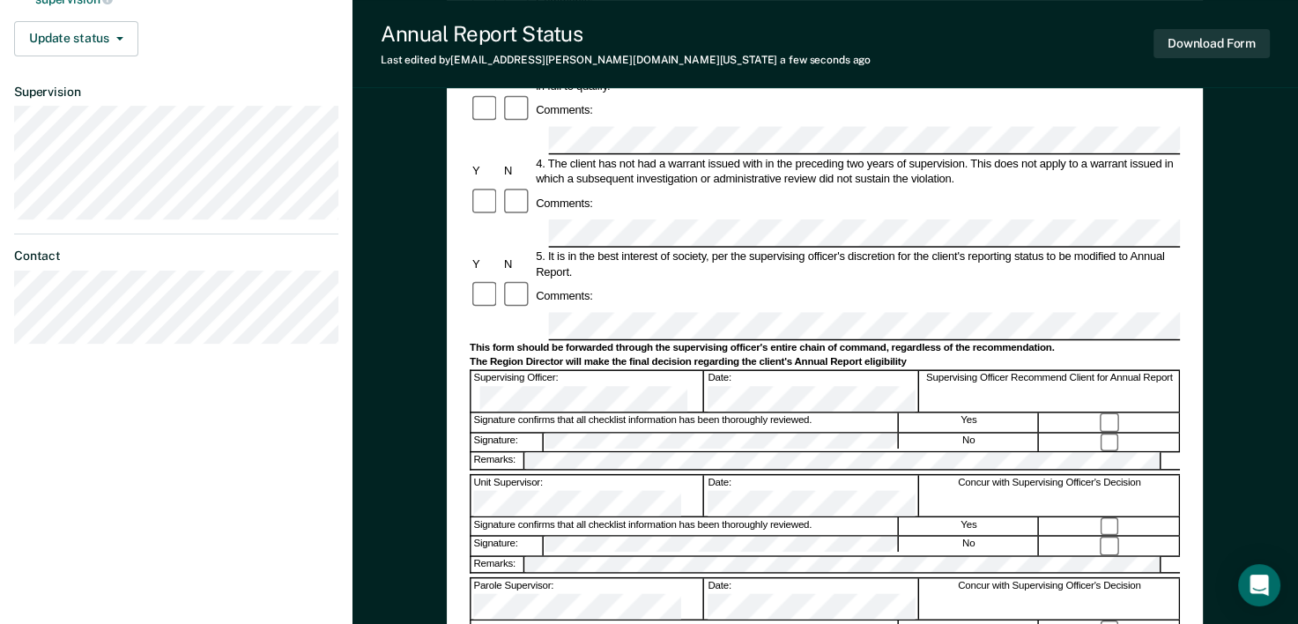
click at [435, 381] on div "Annual Reporting Checklist, Recommendation, and Determination Form Clients who …" at bounding box center [824, 243] width 945 height 1159
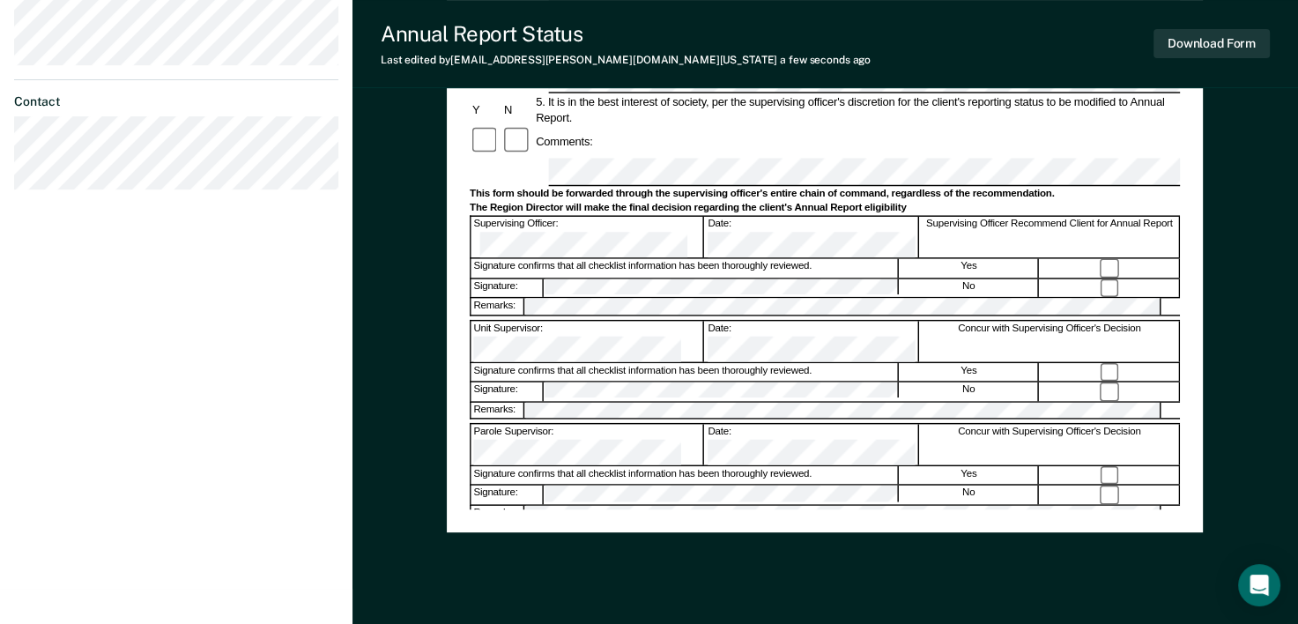
scroll to position [645, 0]
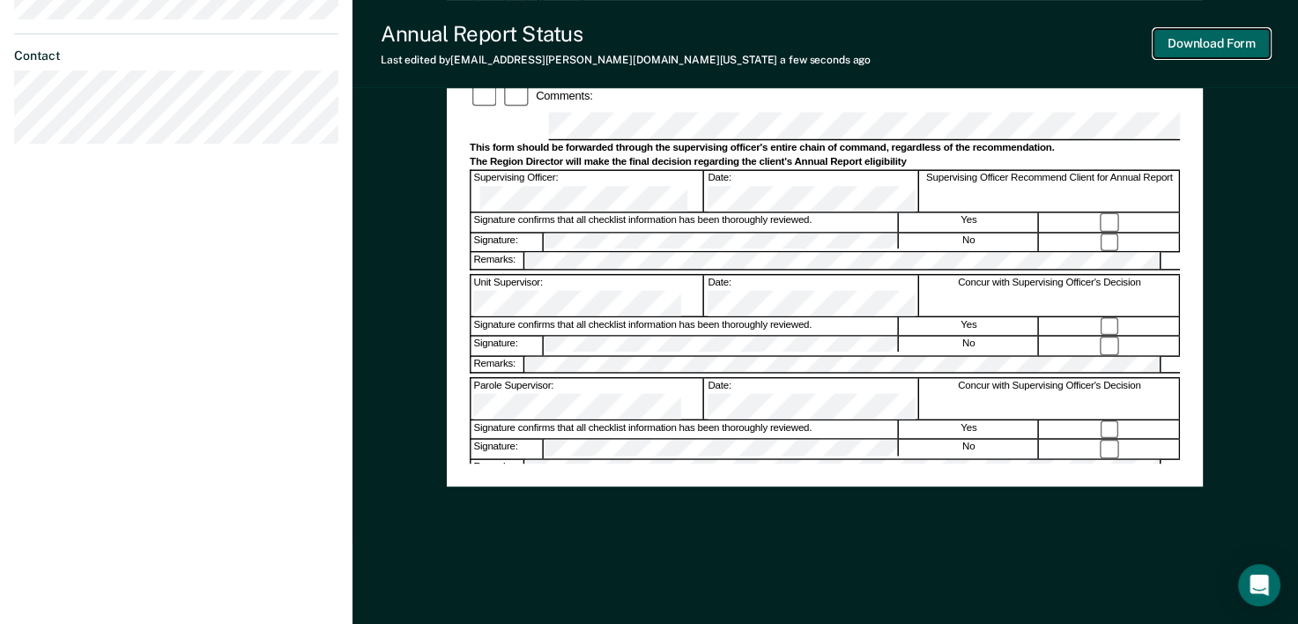
click at [1242, 42] on button "Download Form" at bounding box center [1211, 43] width 116 height 29
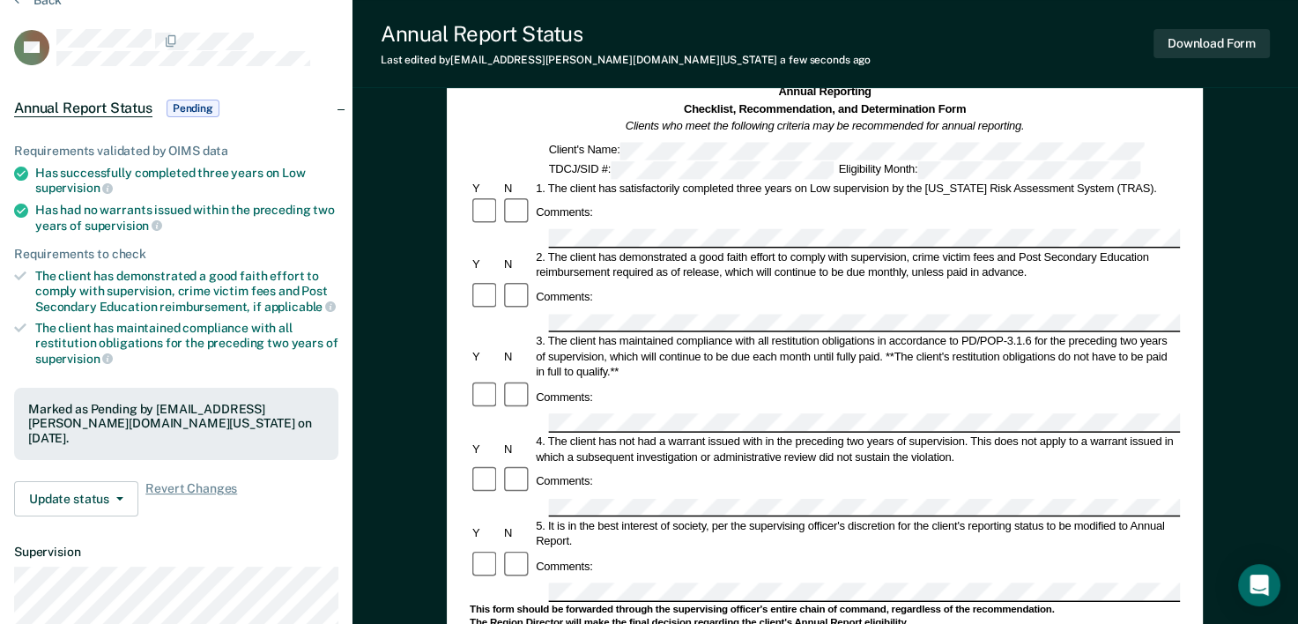
scroll to position [0, 0]
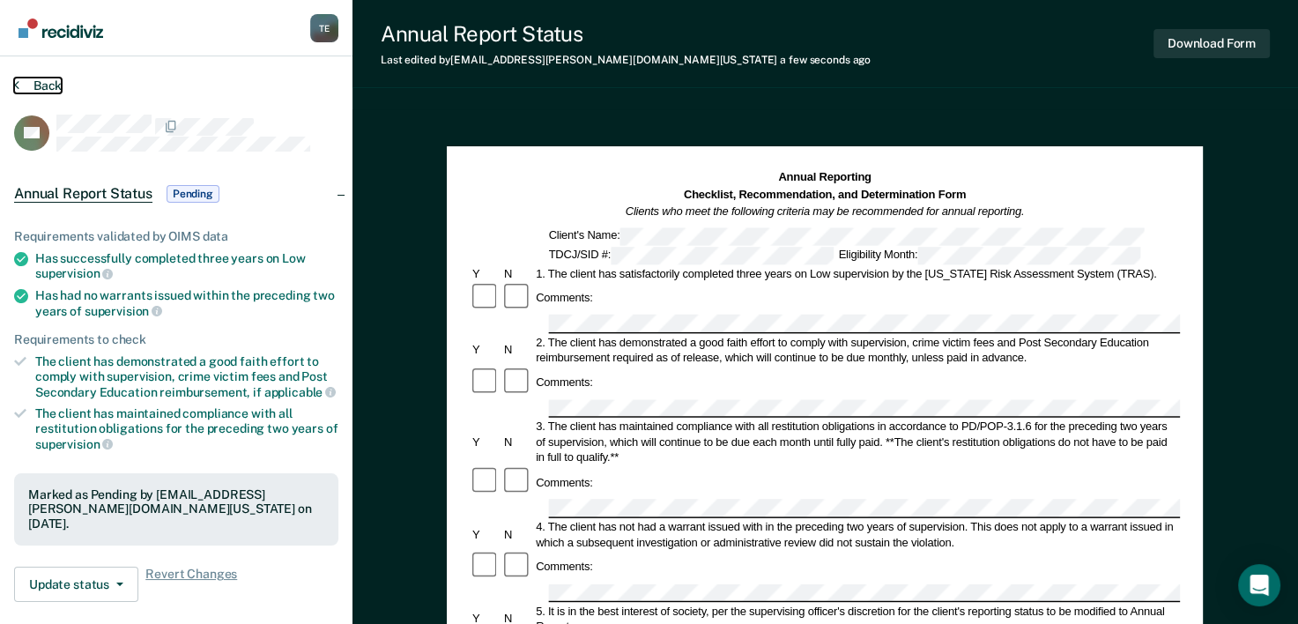
click at [27, 83] on button "Back" at bounding box center [38, 86] width 48 height 16
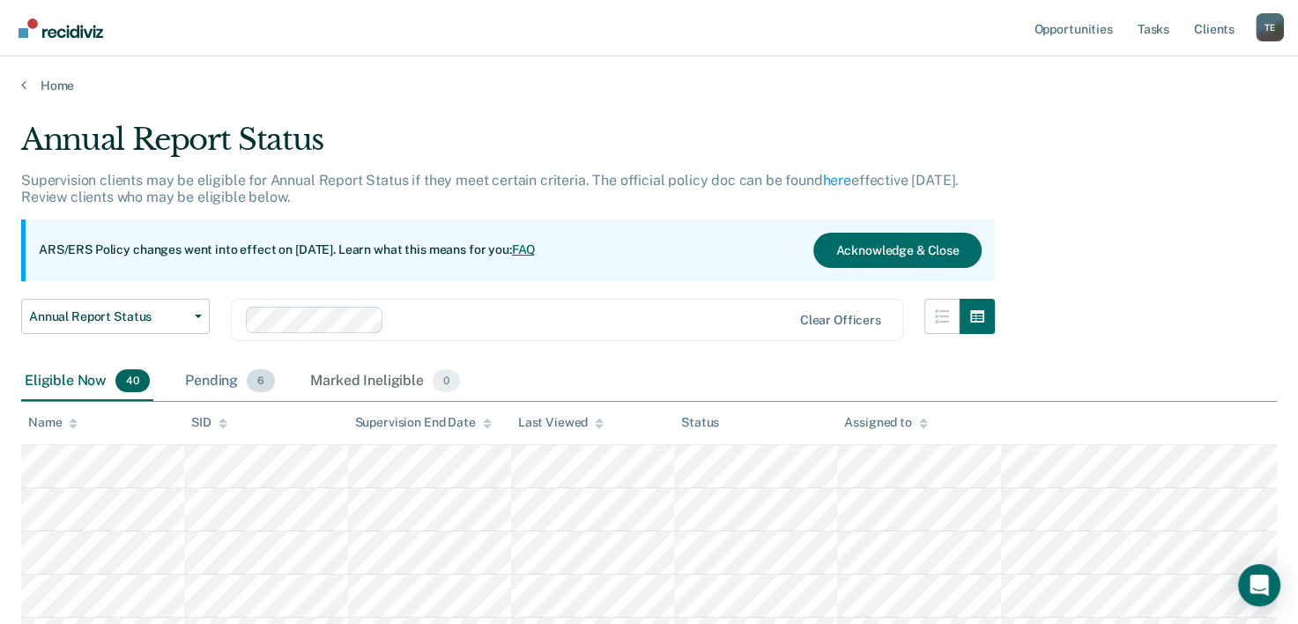
click at [233, 383] on div "Pending 6" at bounding box center [229, 381] width 97 height 39
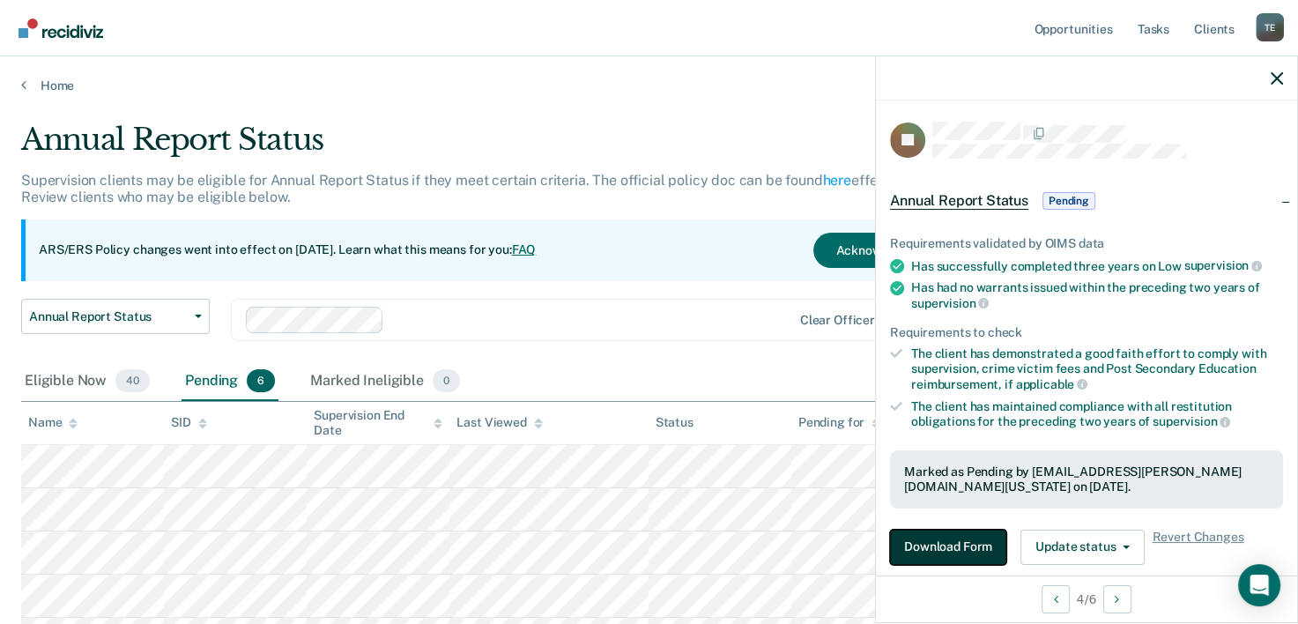
click at [969, 544] on button "Download Form" at bounding box center [948, 546] width 116 height 35
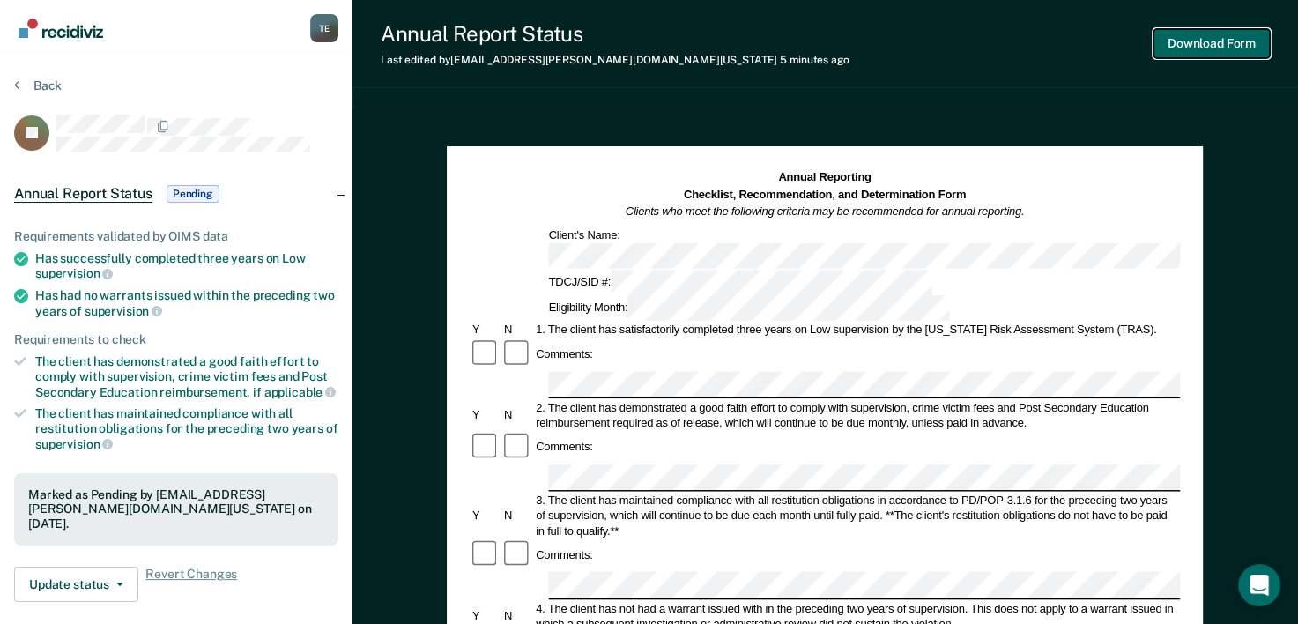
click at [1234, 57] on button "Download Form" at bounding box center [1211, 43] width 116 height 29
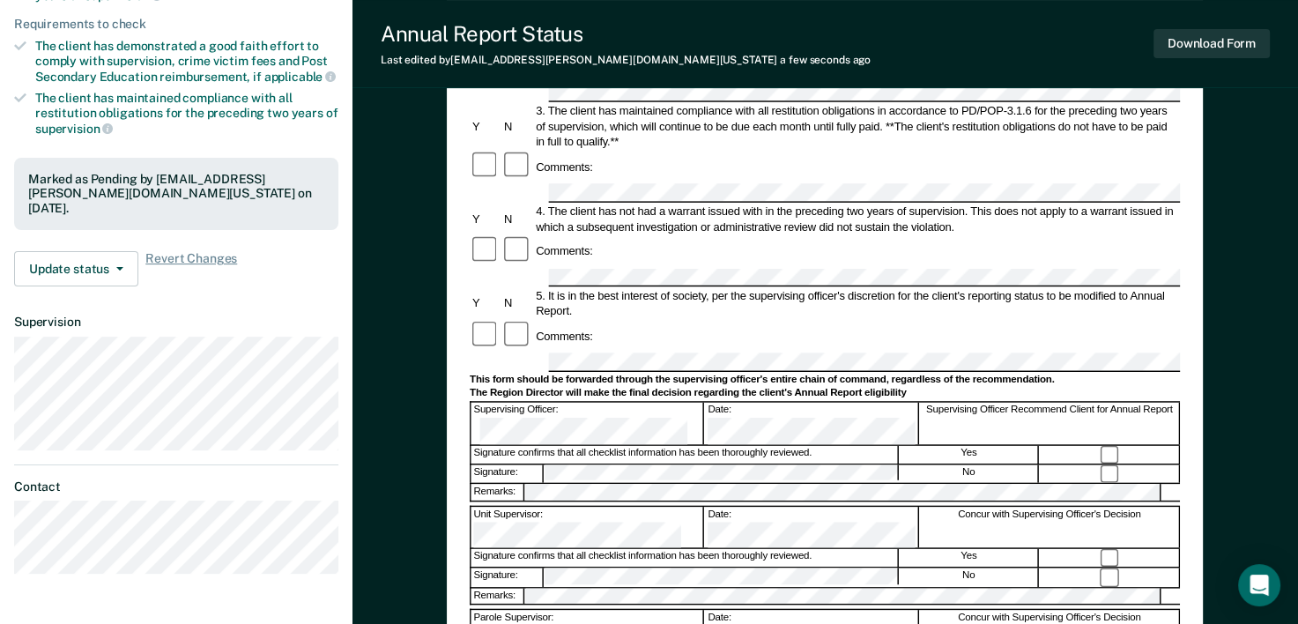
scroll to position [295, 0]
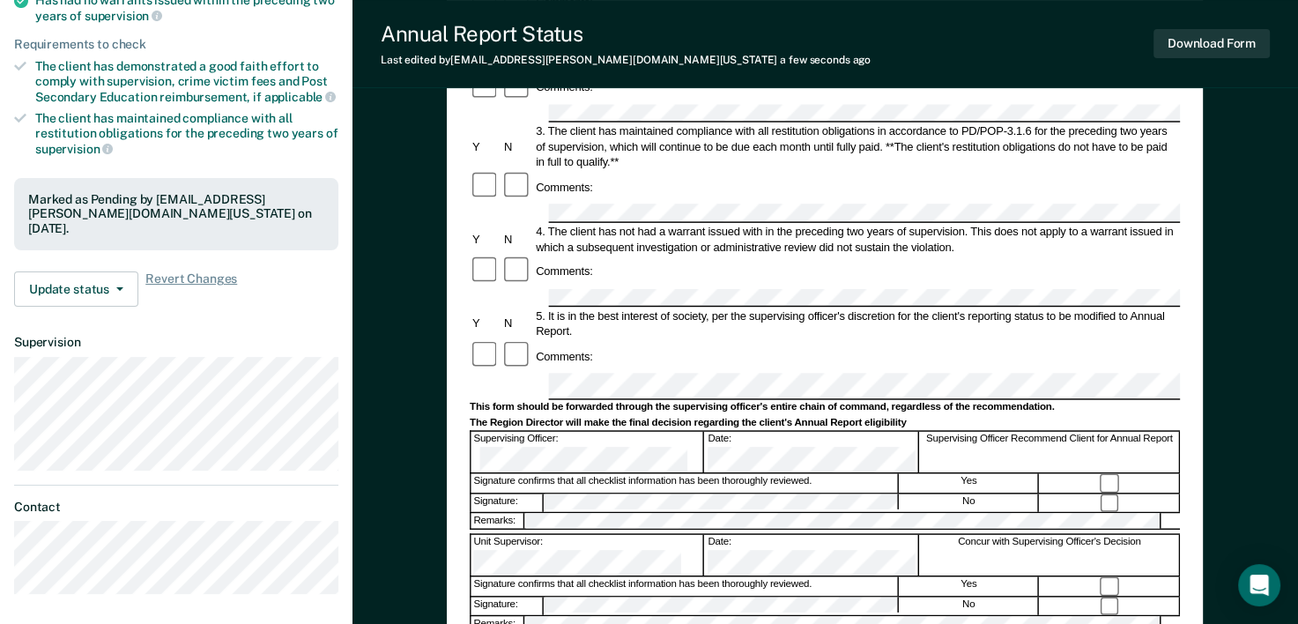
click at [1230, 48] on button "Download Form" at bounding box center [1211, 43] width 116 height 29
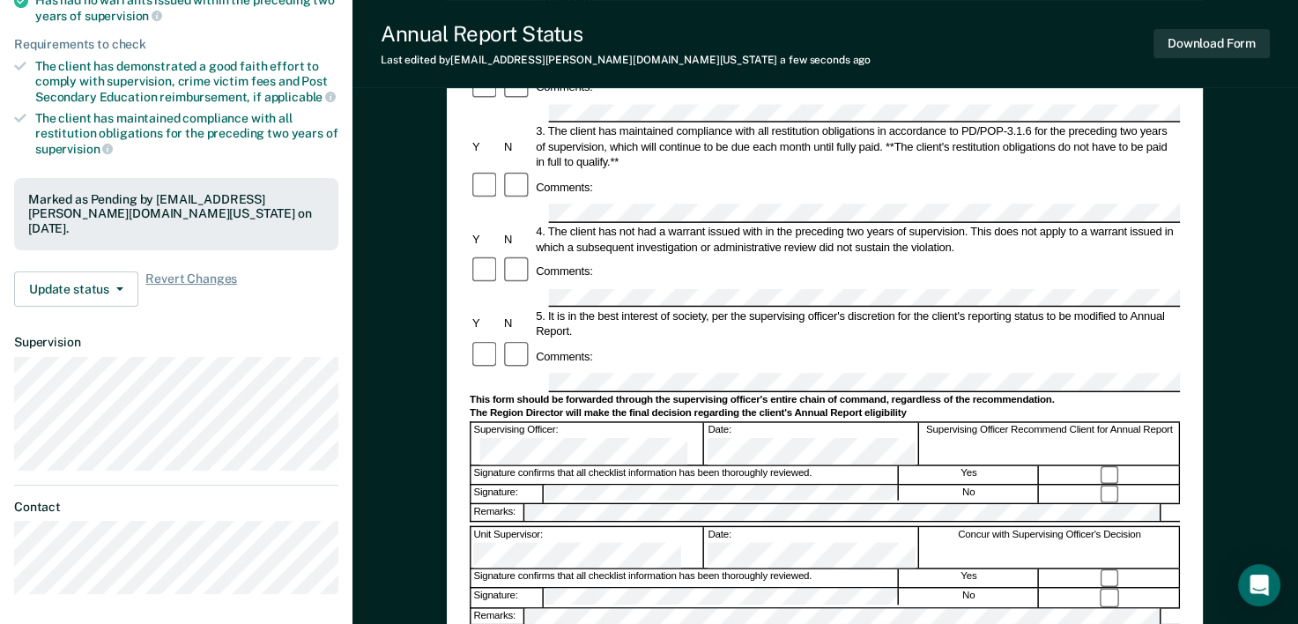
scroll to position [0, 0]
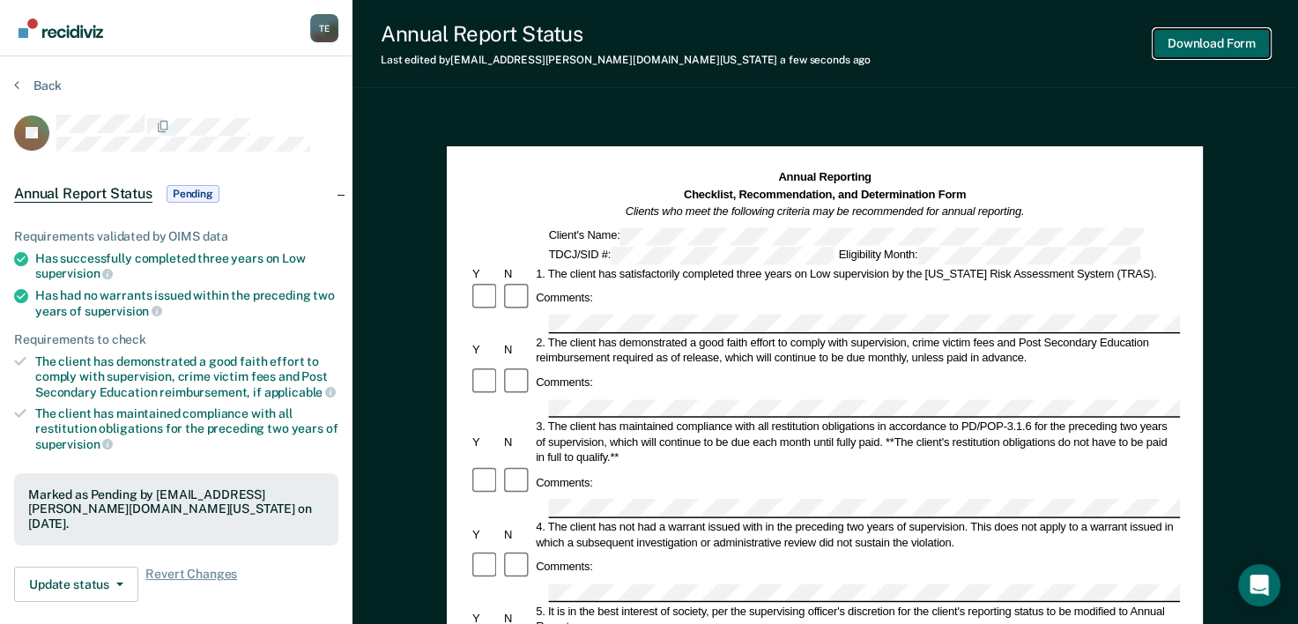
click at [1225, 35] on button "Download Form" at bounding box center [1211, 43] width 116 height 29
click at [33, 78] on button "Back" at bounding box center [38, 86] width 48 height 16
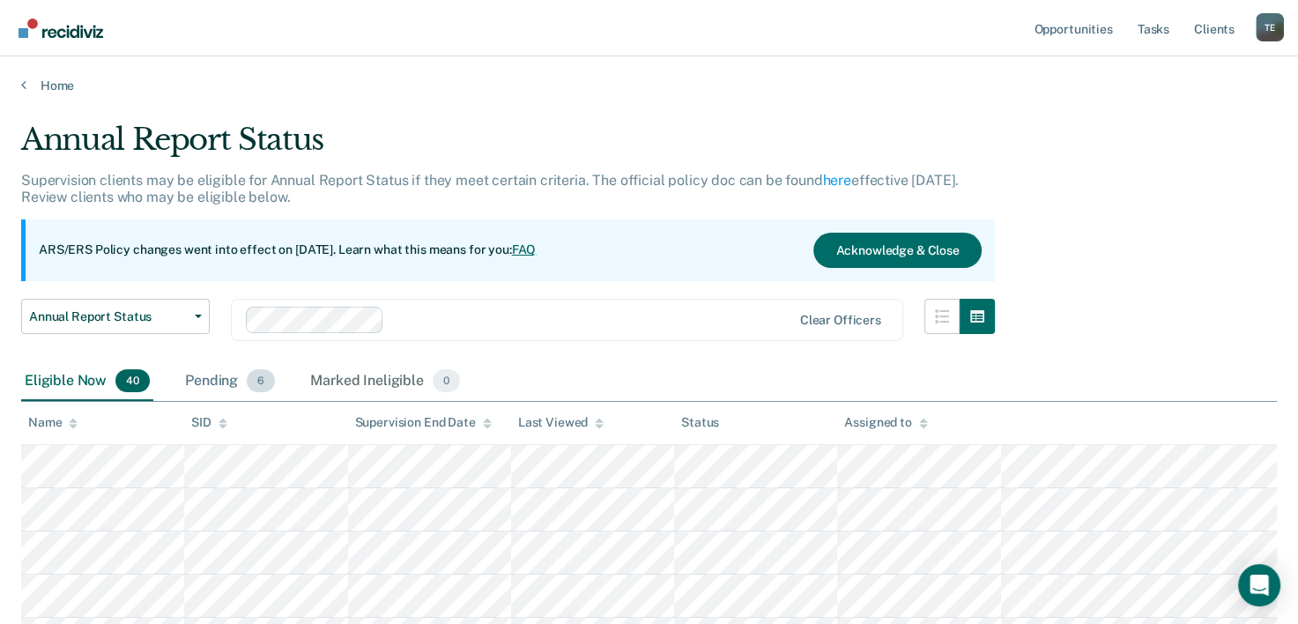
click at [232, 376] on div "Pending 6" at bounding box center [229, 381] width 97 height 39
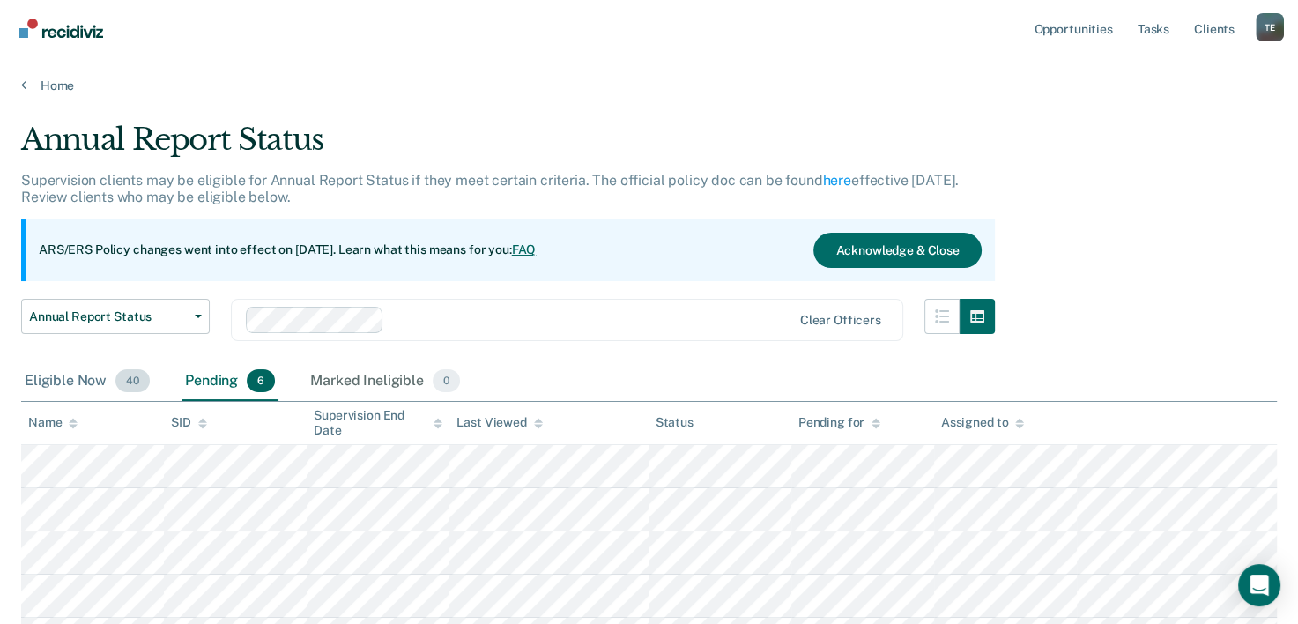
click at [112, 384] on div "Eligible Now 40" at bounding box center [87, 381] width 132 height 39
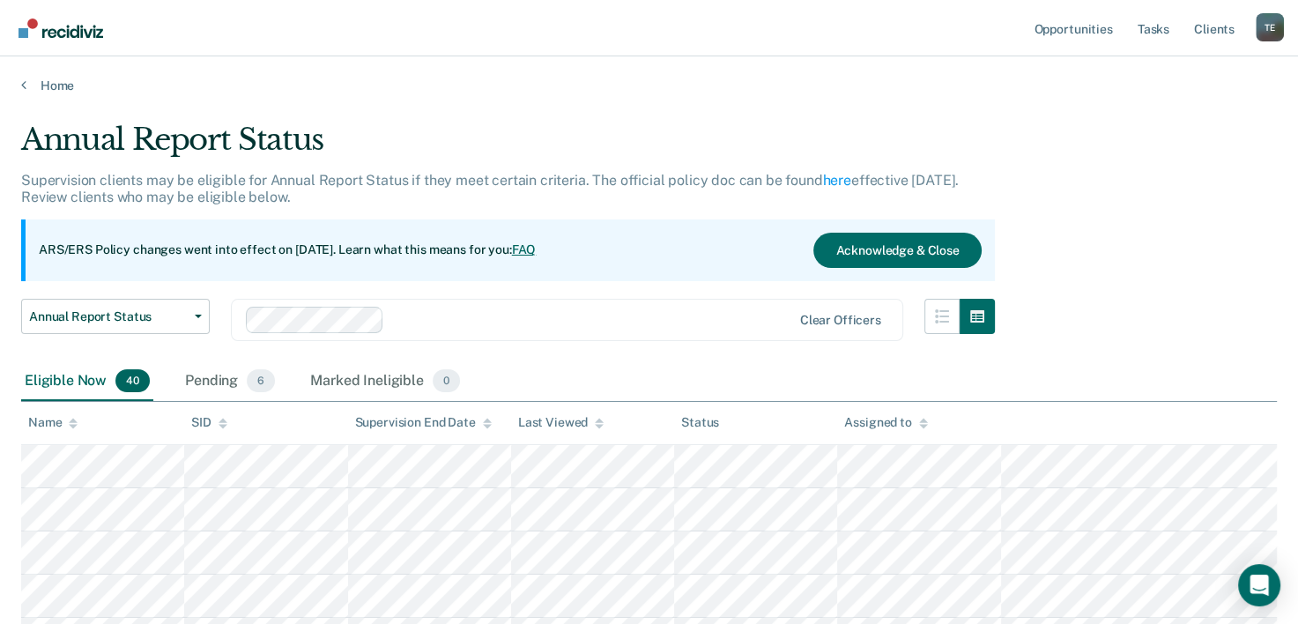
click at [59, 376] on div "Eligible Now 40" at bounding box center [87, 381] width 132 height 39
click at [63, 376] on div "Eligible Now 40" at bounding box center [87, 381] width 132 height 39
click at [63, 40] on link "Main navigation" at bounding box center [61, 28] width 95 height 30
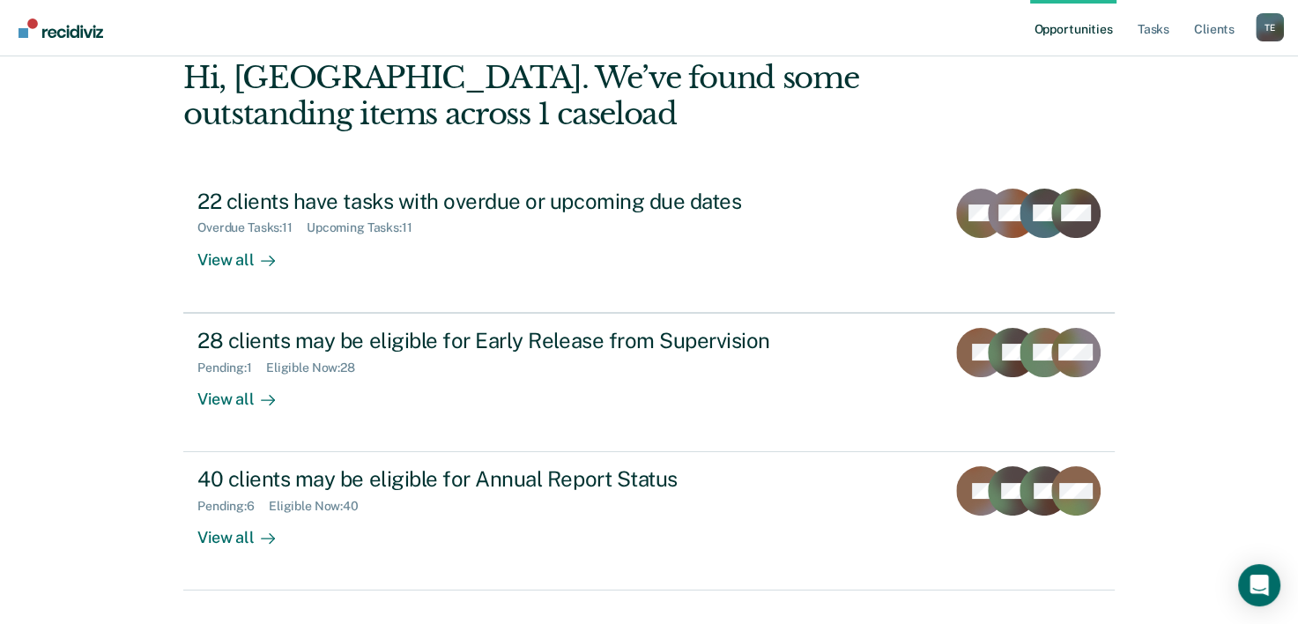
scroll to position [124, 0]
